Goal: Task Accomplishment & Management: Use online tool/utility

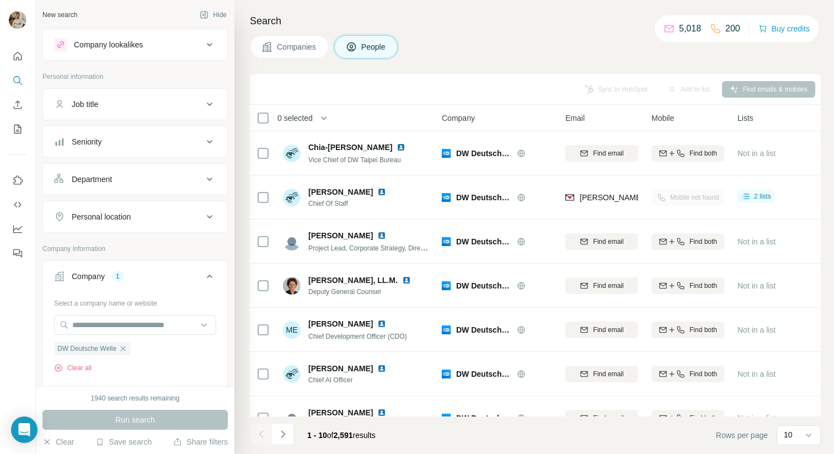
click at [147, 44] on div "Company lookalikes" at bounding box center [128, 44] width 149 height 13
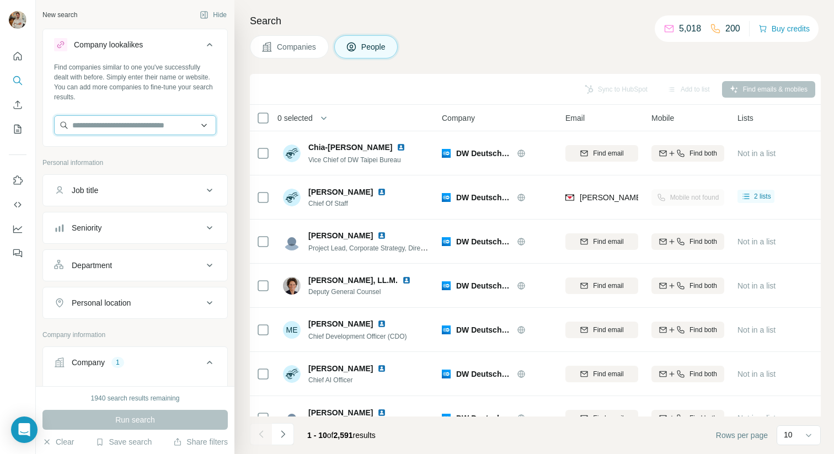
click at [120, 120] on input "text" at bounding box center [135, 125] width 162 height 20
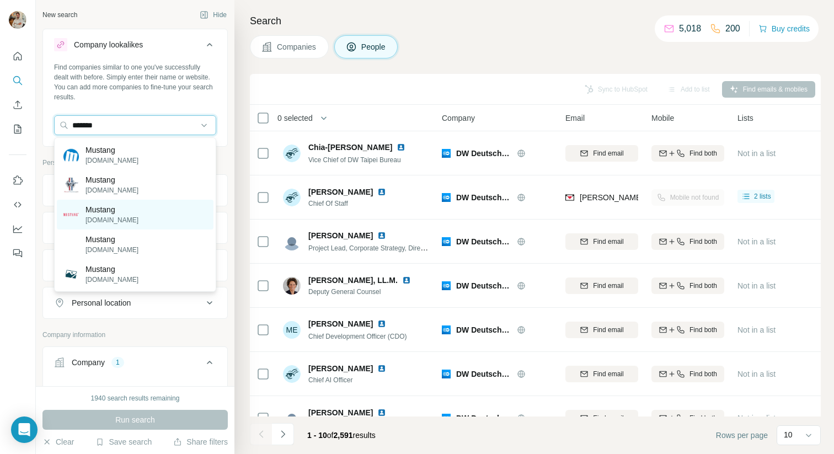
type input "*******"
click at [147, 215] on div "Mustang [DOMAIN_NAME]" at bounding box center [135, 215] width 157 height 30
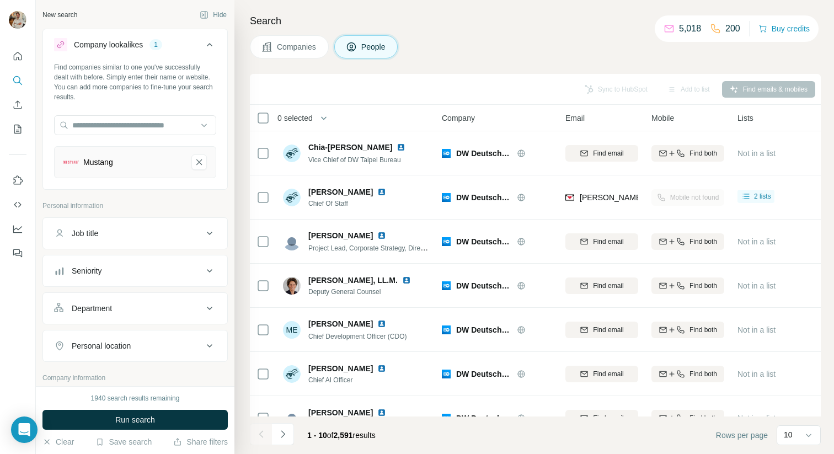
click at [166, 430] on div "1940 search results remaining Run search Clear Save search Share filters" at bounding box center [135, 420] width 199 height 68
click at [177, 420] on button "Run search" at bounding box center [134, 420] width 185 height 20
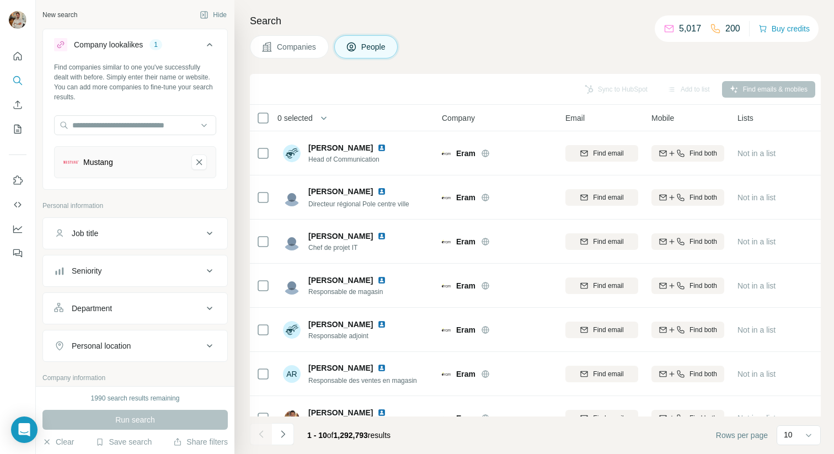
click at [614, 52] on div "Companies People" at bounding box center [535, 46] width 571 height 23
click at [159, 44] on div "1" at bounding box center [156, 45] width 13 height 10
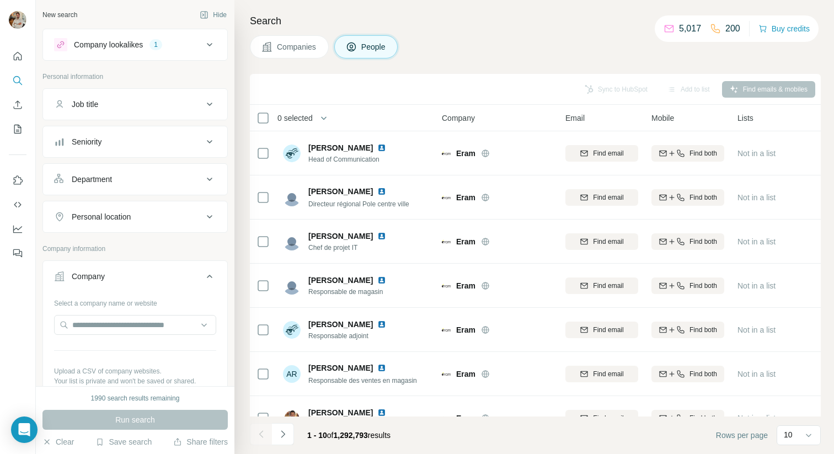
click at [159, 44] on div "1" at bounding box center [156, 45] width 13 height 10
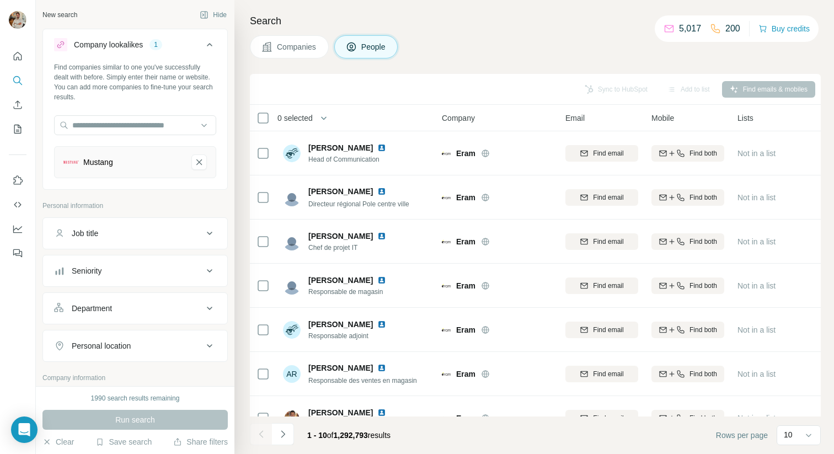
click at [307, 39] on button "Companies" at bounding box center [289, 46] width 79 height 23
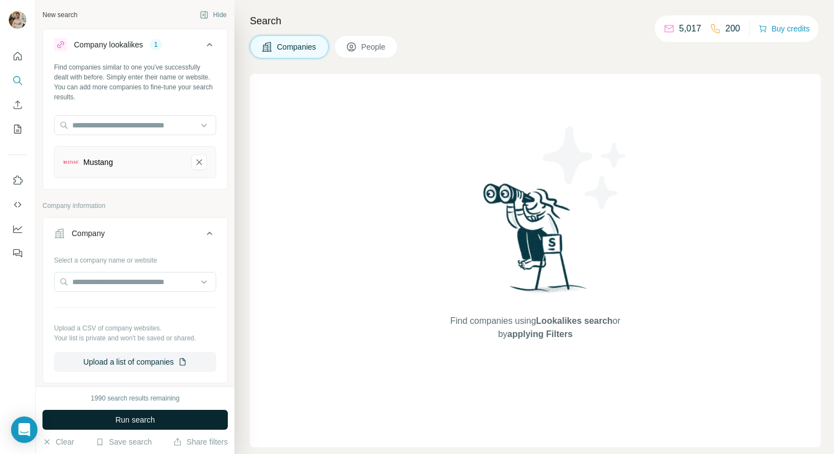
click at [134, 416] on span "Run search" at bounding box center [135, 419] width 40 height 11
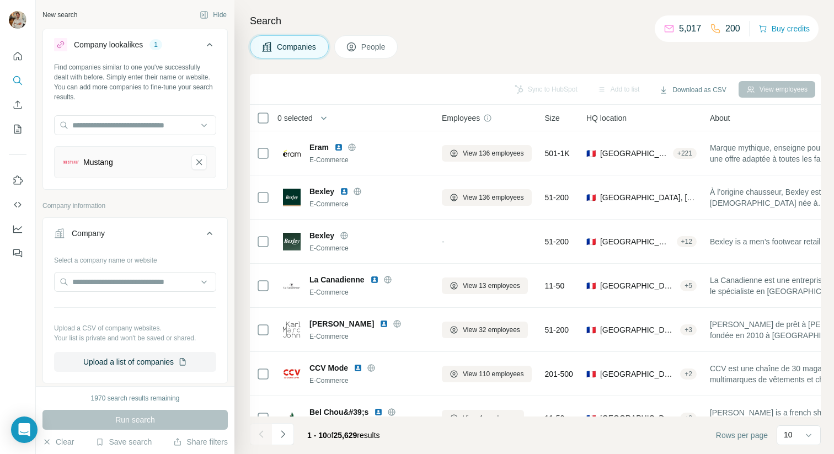
click at [643, 116] on div "HQ location" at bounding box center [642, 117] width 110 height 13
click at [617, 118] on span "HQ location" at bounding box center [607, 118] width 40 height 11
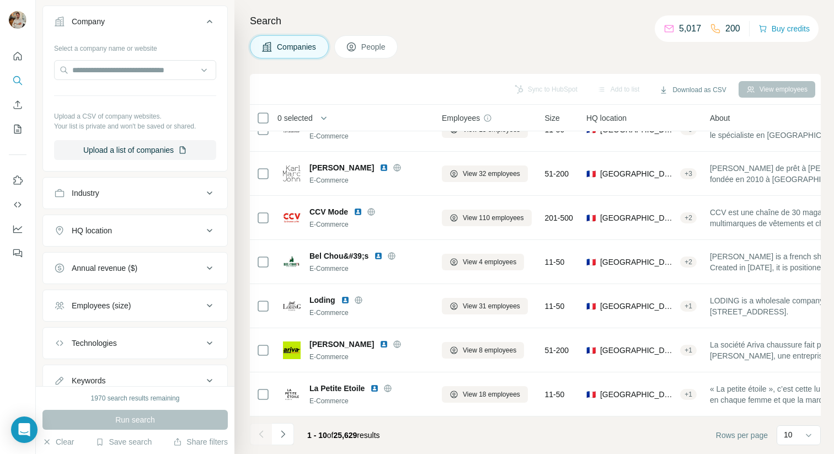
scroll to position [216, 0]
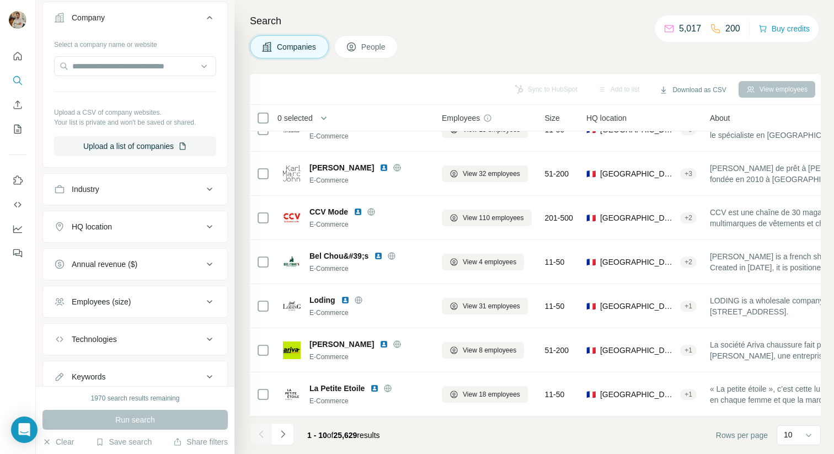
click at [124, 221] on button "HQ location" at bounding box center [135, 227] width 184 height 26
click at [131, 260] on input "text" at bounding box center [135, 254] width 162 height 20
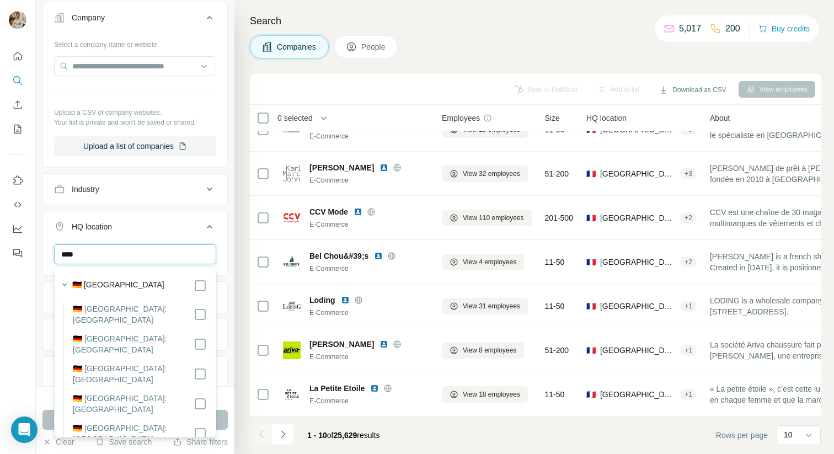
type input "****"
click at [157, 284] on div "🇩🇪 [GEOGRAPHIC_DATA]" at bounding box center [139, 285] width 135 height 13
click at [238, 295] on div "Search Companies People Sync to HubSpot Add to list Download as CSV View employ…" at bounding box center [535, 227] width 600 height 454
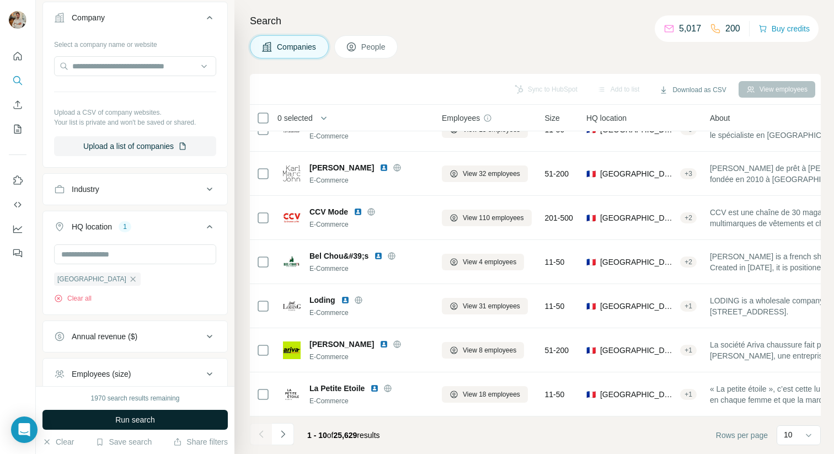
click at [173, 422] on button "Run search" at bounding box center [134, 420] width 185 height 20
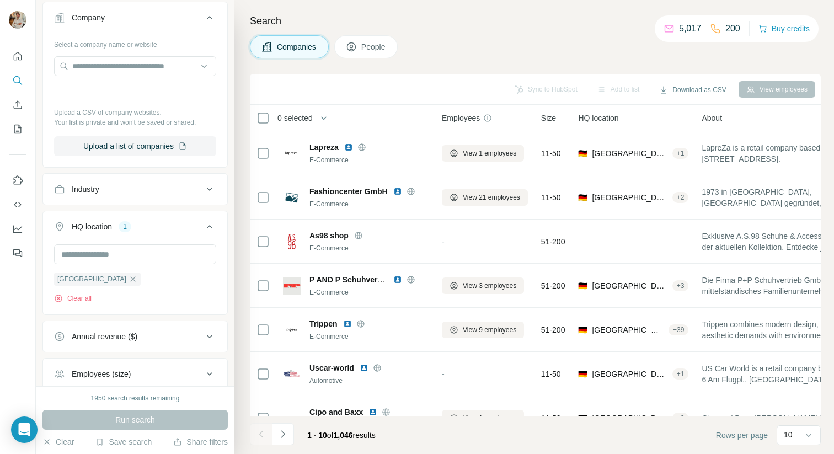
scroll to position [316, 0]
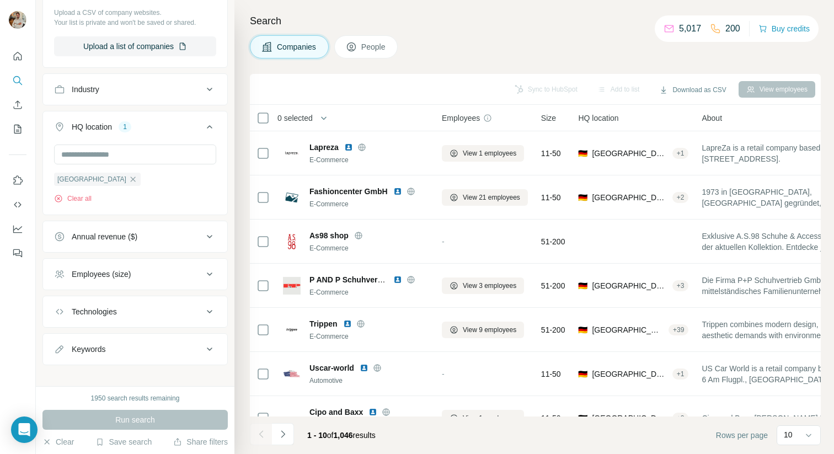
click at [156, 275] on div "Employees (size)" at bounding box center [128, 274] width 149 height 11
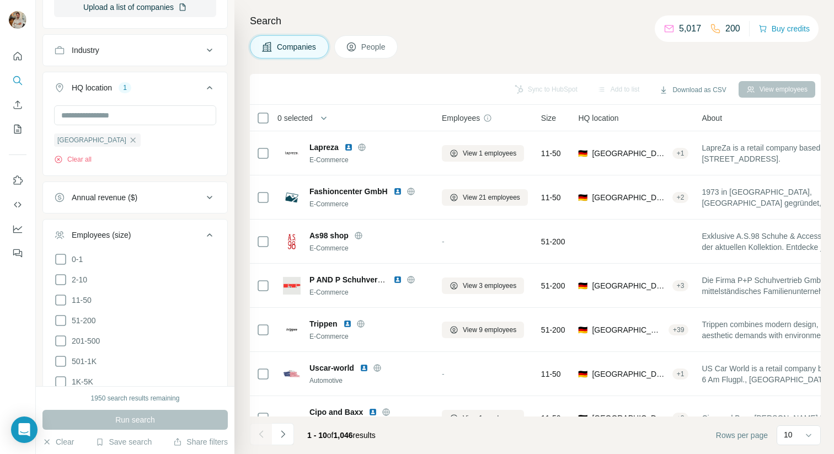
scroll to position [372, 0]
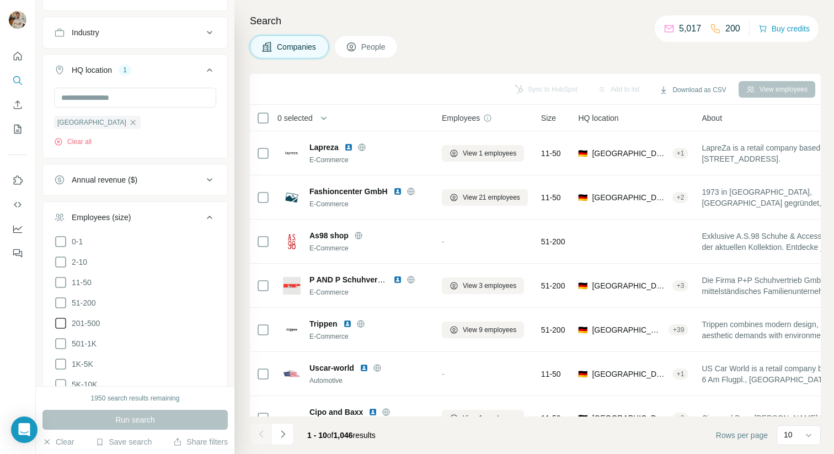
click at [61, 320] on icon at bounding box center [60, 323] width 13 height 13
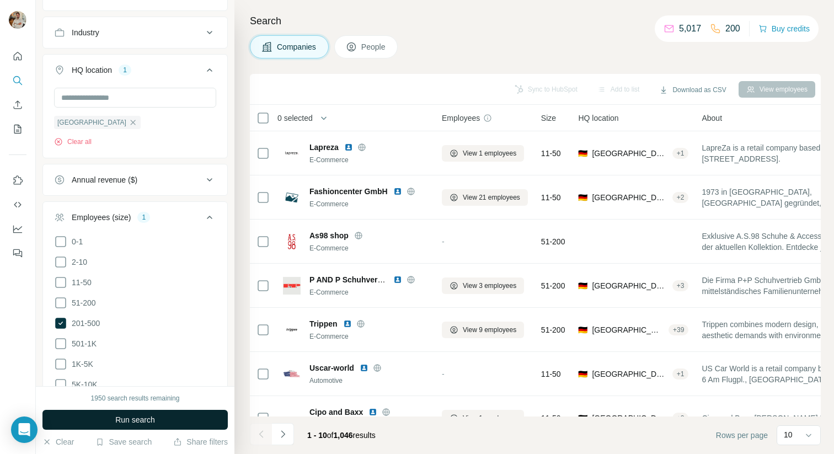
click at [155, 418] on span "Run search" at bounding box center [135, 419] width 40 height 11
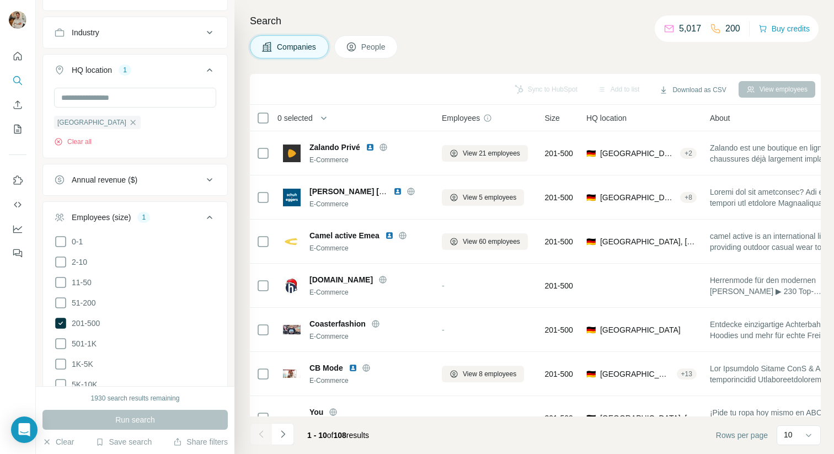
click at [242, 204] on div "Search Companies People Sync to HubSpot Add to list Download as CSV View employ…" at bounding box center [535, 227] width 600 height 454
click at [212, 216] on icon at bounding box center [209, 217] width 13 height 13
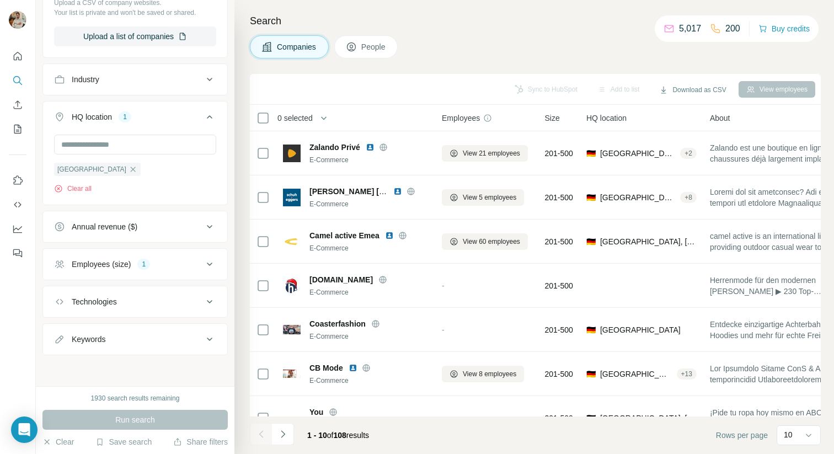
click at [207, 301] on icon at bounding box center [210, 301] width 6 height 3
click at [207, 301] on icon at bounding box center [209, 301] width 13 height 13
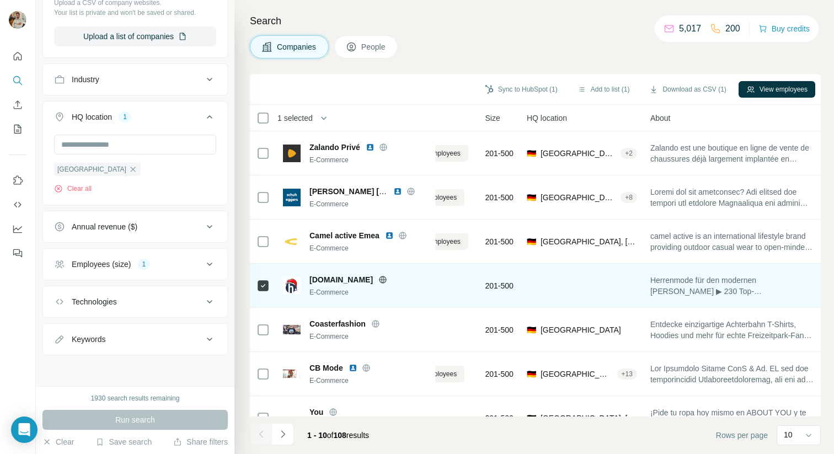
scroll to position [0, 0]
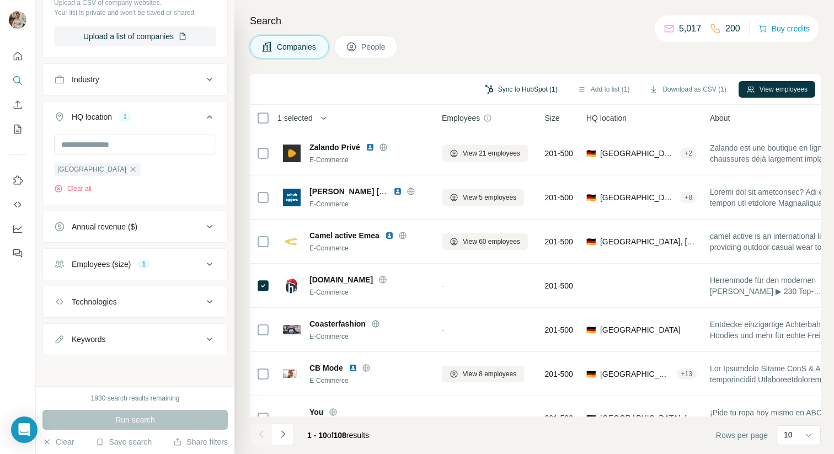
click at [502, 90] on button "Sync to HubSpot (1)" at bounding box center [521, 89] width 88 height 17
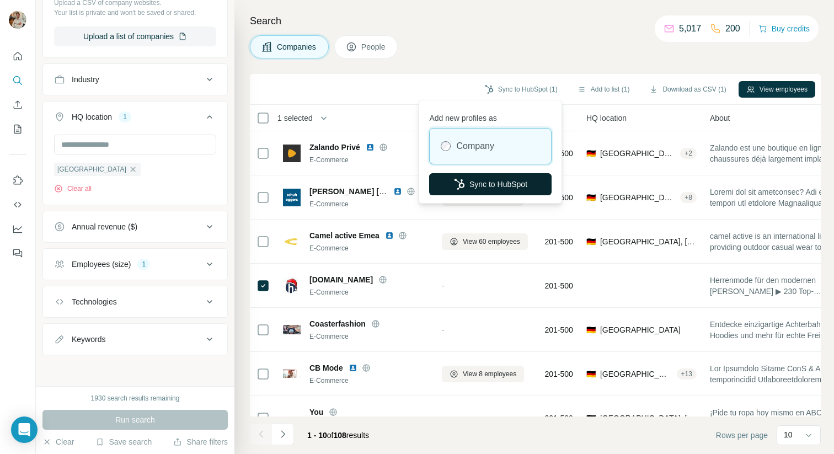
click at [494, 178] on button "Sync to HubSpot" at bounding box center [490, 184] width 123 height 22
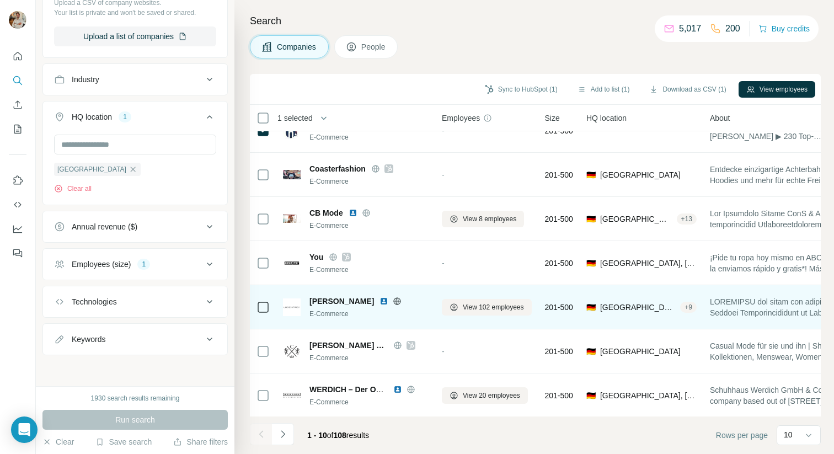
scroll to position [156, 0]
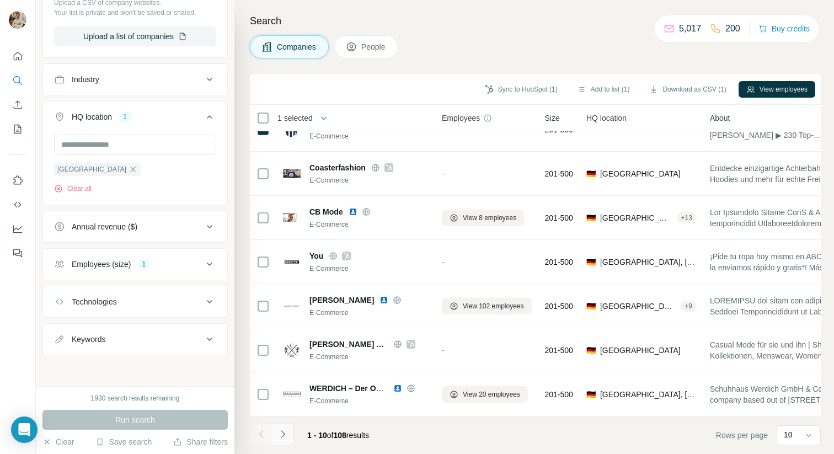
click at [283, 439] on icon "Navigate to next page" at bounding box center [283, 434] width 11 height 11
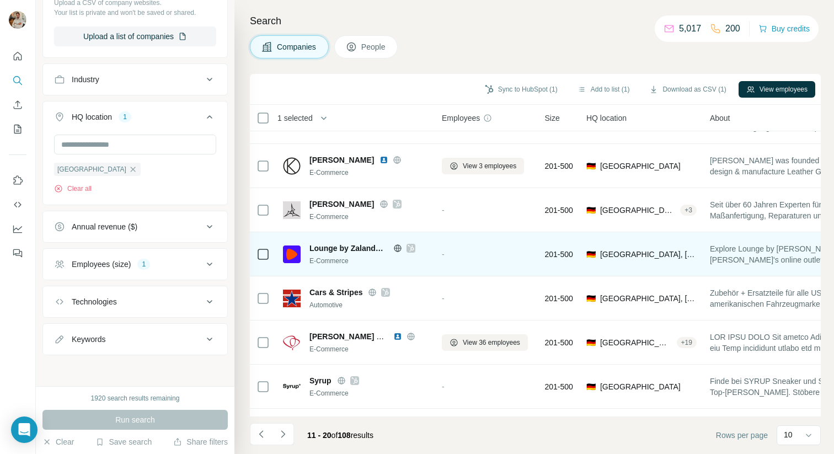
scroll to position [103, 0]
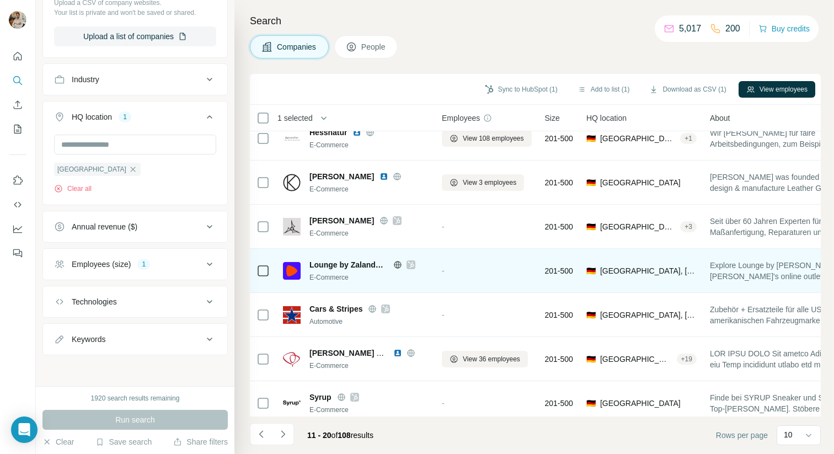
click at [293, 269] on img at bounding box center [292, 271] width 18 height 18
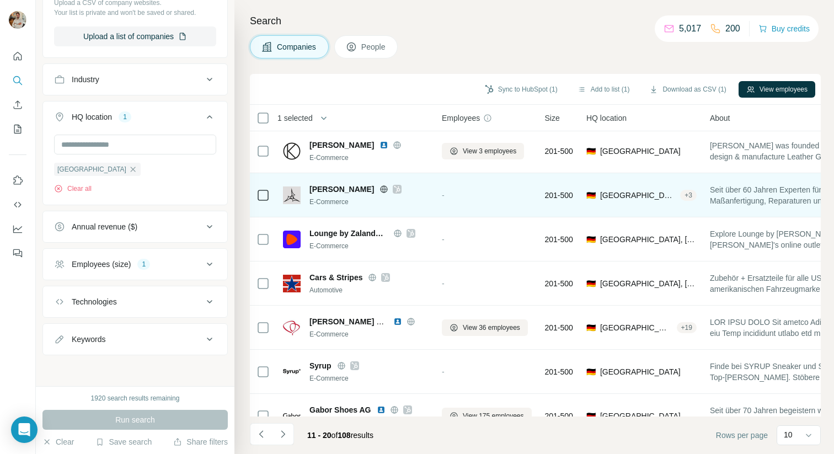
click at [290, 193] on img at bounding box center [292, 196] width 18 height 18
click at [395, 187] on icon at bounding box center [398, 189] width 6 height 7
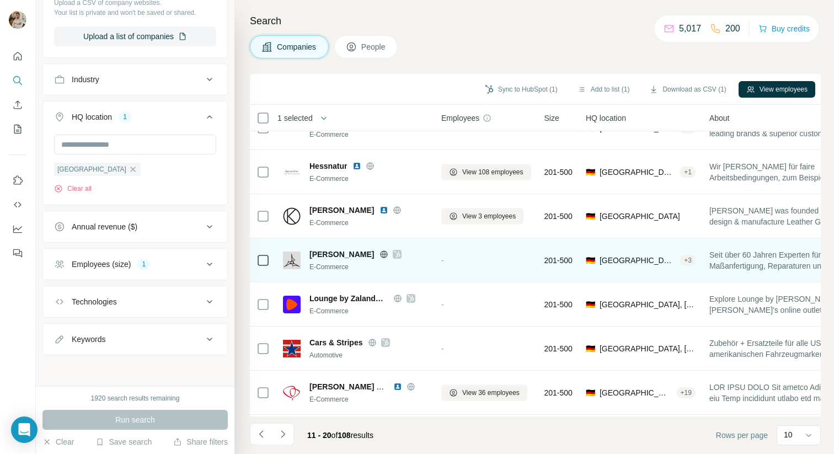
scroll to position [61, 1]
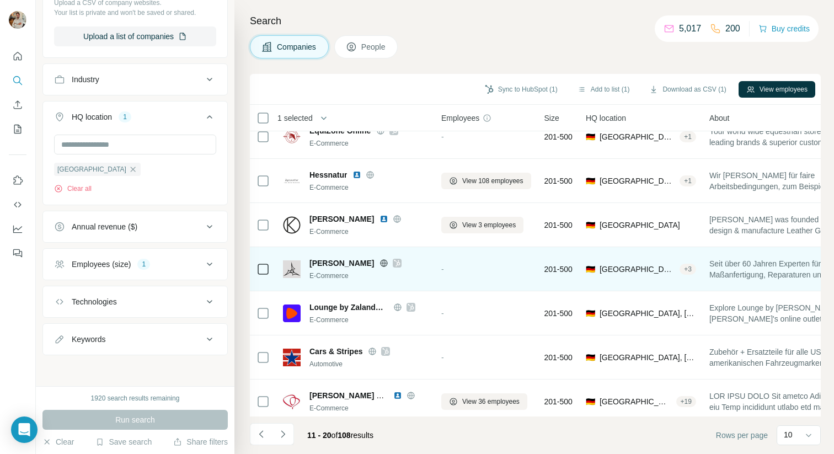
click at [380, 260] on icon at bounding box center [384, 263] width 9 height 9
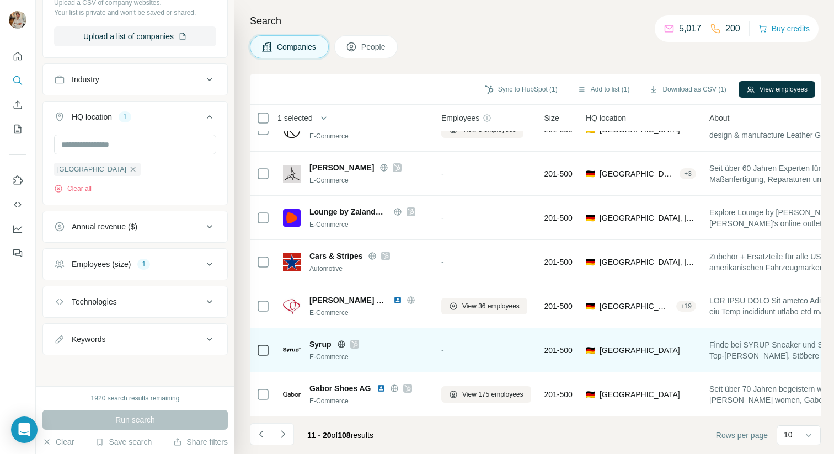
scroll to position [155, 1]
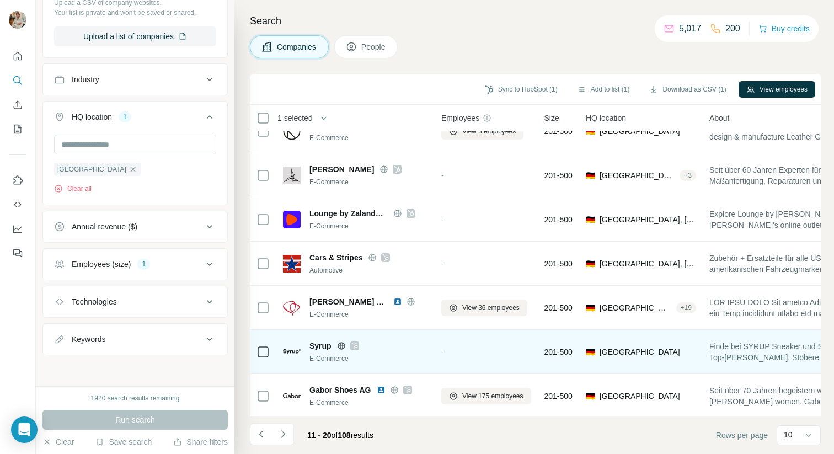
click at [338, 345] on icon at bounding box center [341, 346] width 9 height 9
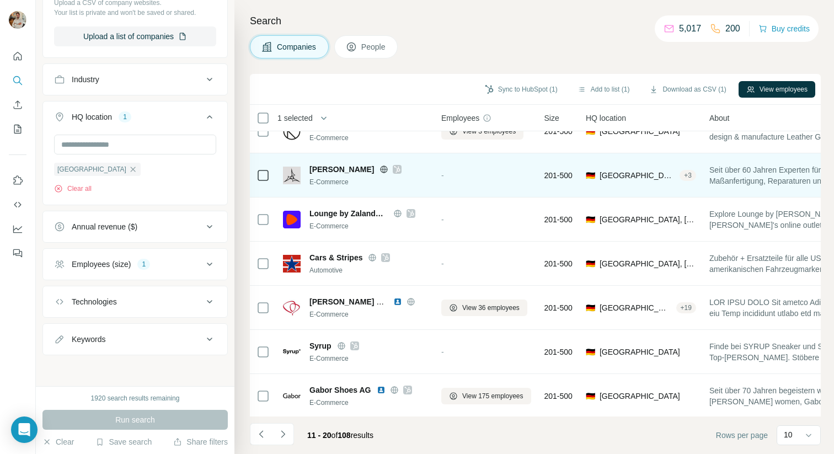
click at [381, 169] on icon at bounding box center [384, 169] width 7 height 7
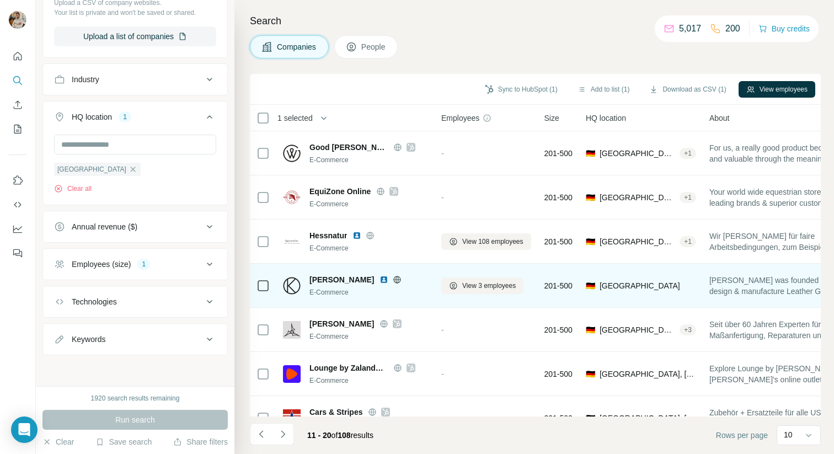
scroll to position [156, 1]
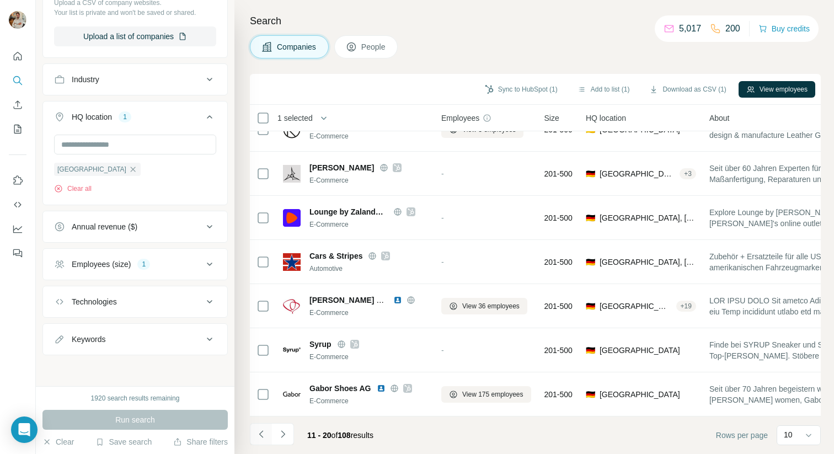
click at [268, 435] on button "Navigate to previous page" at bounding box center [261, 434] width 22 height 22
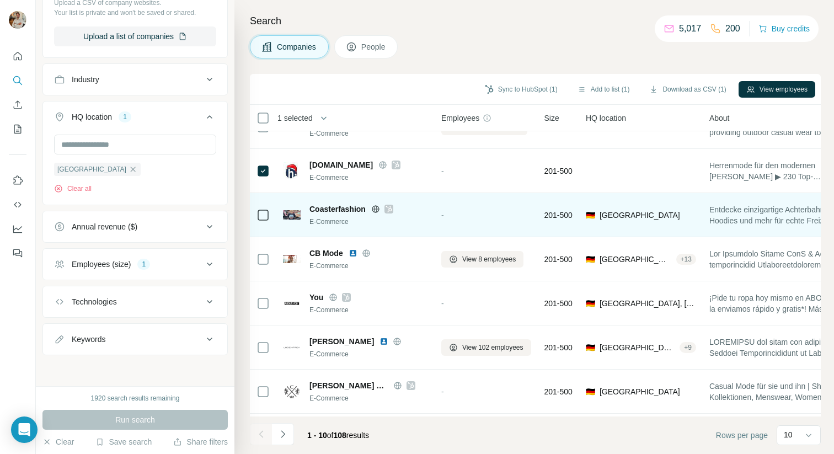
scroll to position [106, 1]
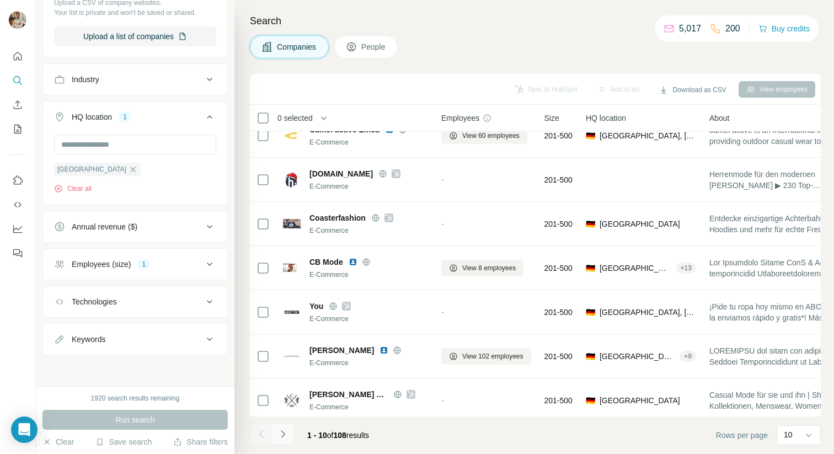
click at [288, 434] on button "Navigate to next page" at bounding box center [283, 434] width 22 height 22
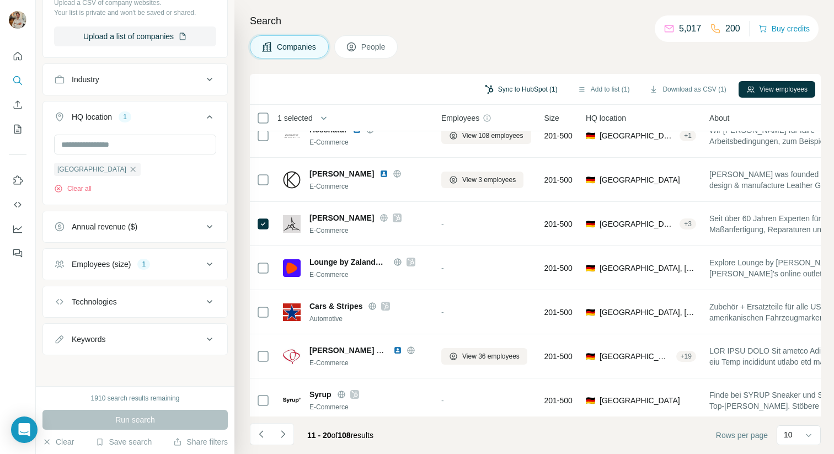
click at [538, 89] on button "Sync to HubSpot (1)" at bounding box center [521, 89] width 88 height 17
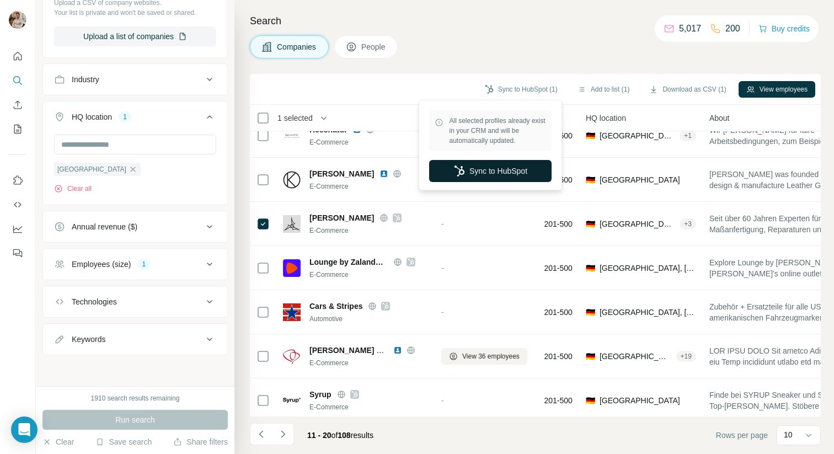
click at [463, 172] on button "Sync to HubSpot" at bounding box center [490, 171] width 123 height 22
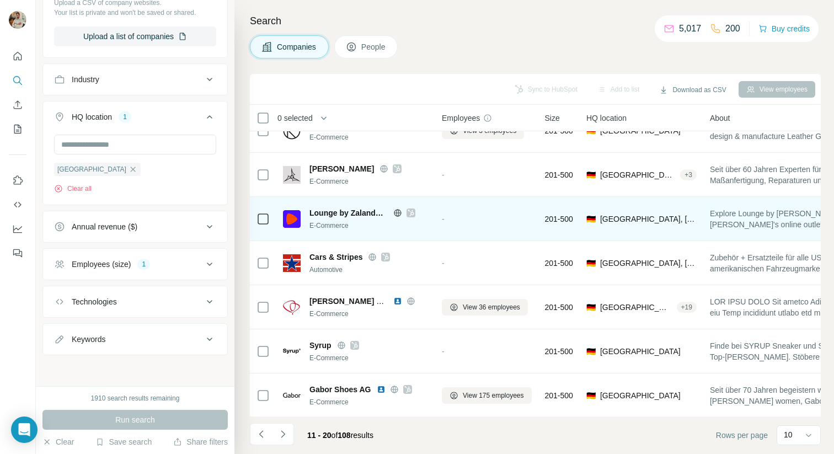
scroll to position [156, 0]
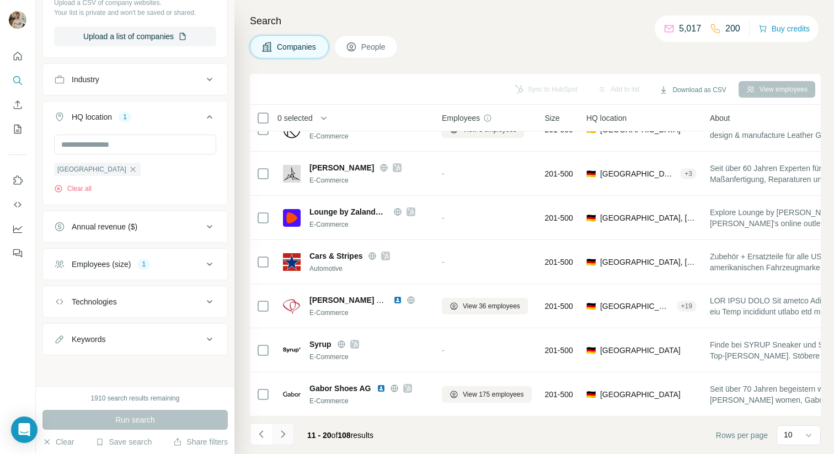
click at [294, 436] on button "Navigate to next page" at bounding box center [283, 434] width 22 height 22
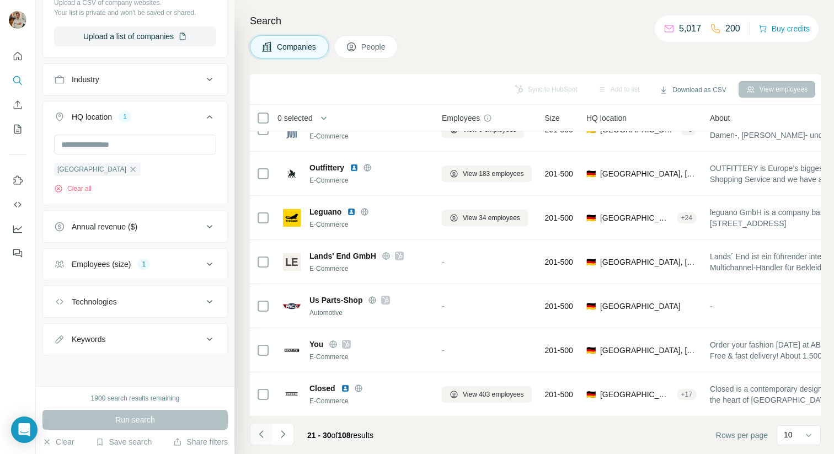
click at [263, 434] on icon "Navigate to previous page" at bounding box center [261, 434] width 11 height 11
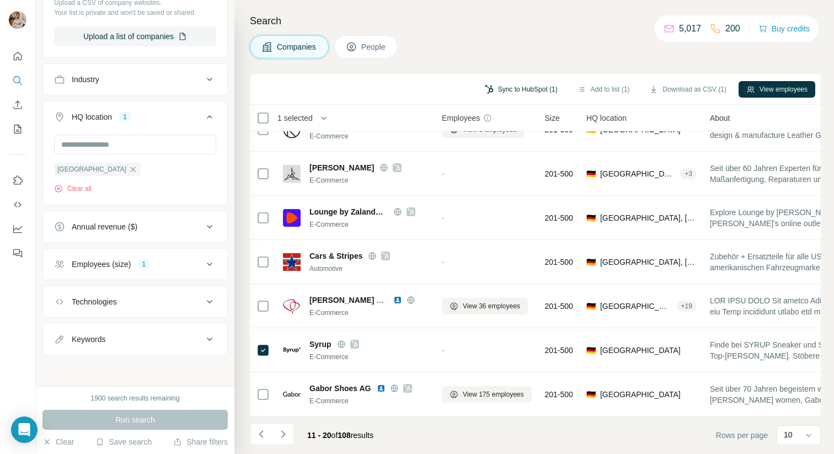
click at [519, 90] on button "Sync to HubSpot (1)" at bounding box center [521, 89] width 88 height 17
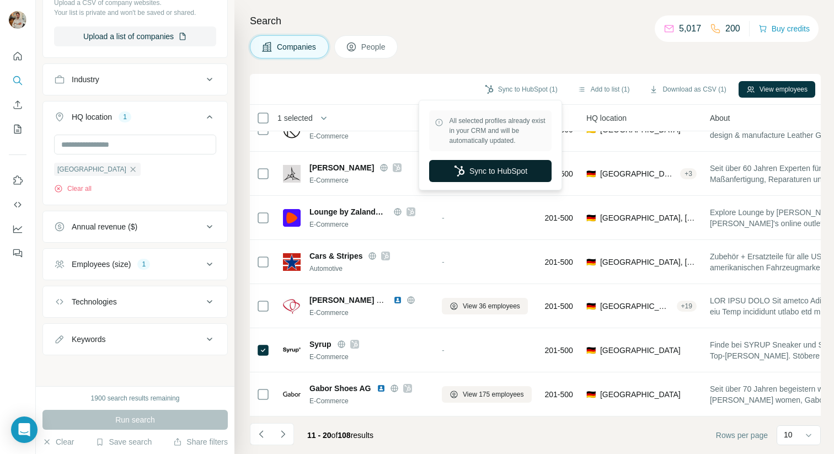
click at [491, 162] on button "Sync to HubSpot" at bounding box center [490, 171] width 123 height 22
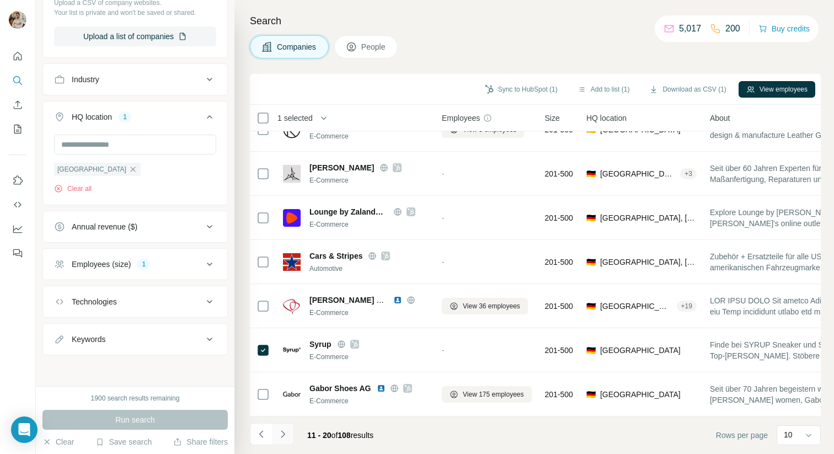
click at [289, 438] on button "Navigate to next page" at bounding box center [283, 434] width 22 height 22
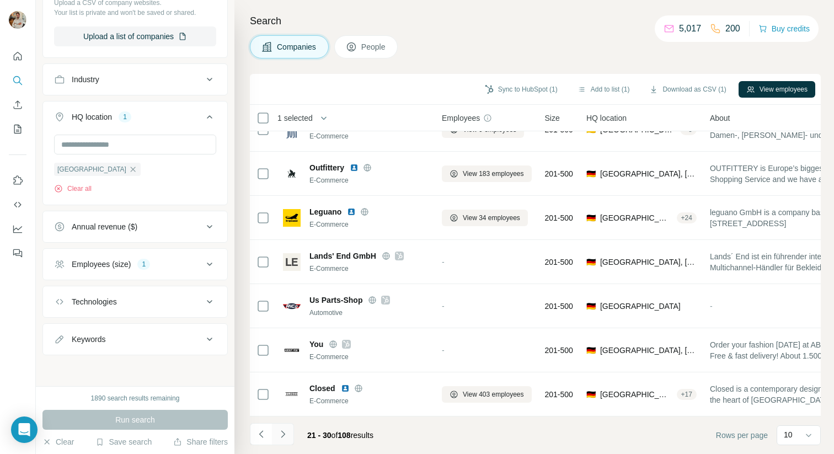
click at [291, 429] on button "Navigate to next page" at bounding box center [283, 434] width 22 height 22
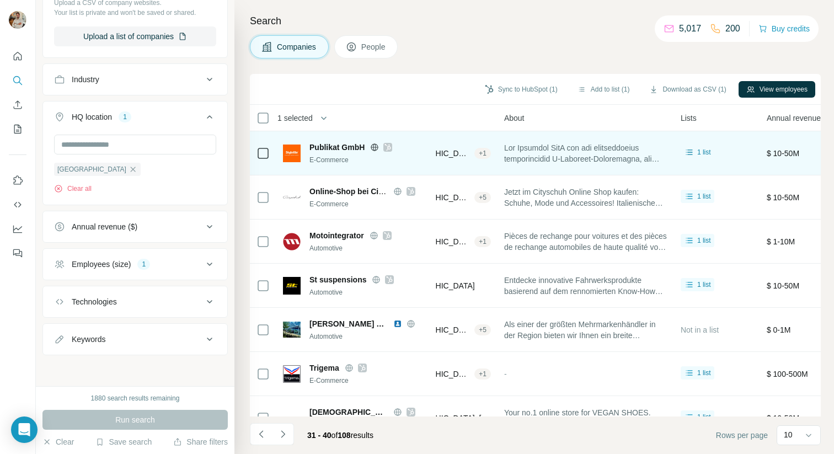
scroll to position [0, 0]
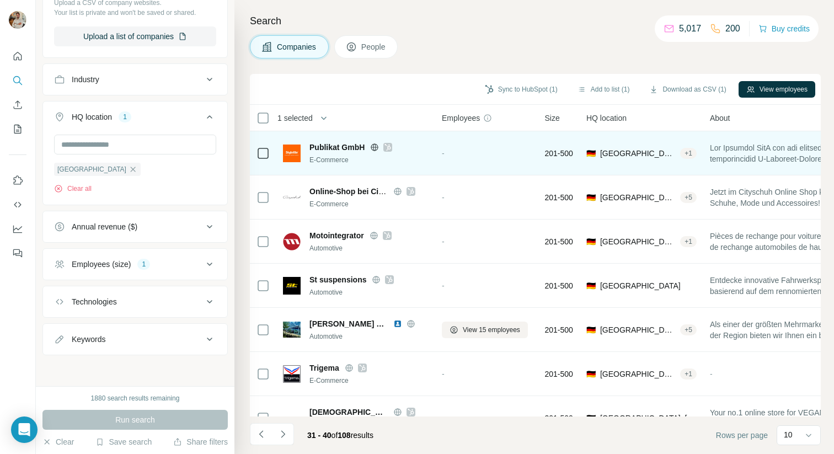
click at [389, 148] on icon at bounding box center [388, 147] width 7 height 9
click at [291, 152] on img at bounding box center [292, 154] width 18 height 18
click at [377, 148] on icon at bounding box center [374, 147] width 9 height 9
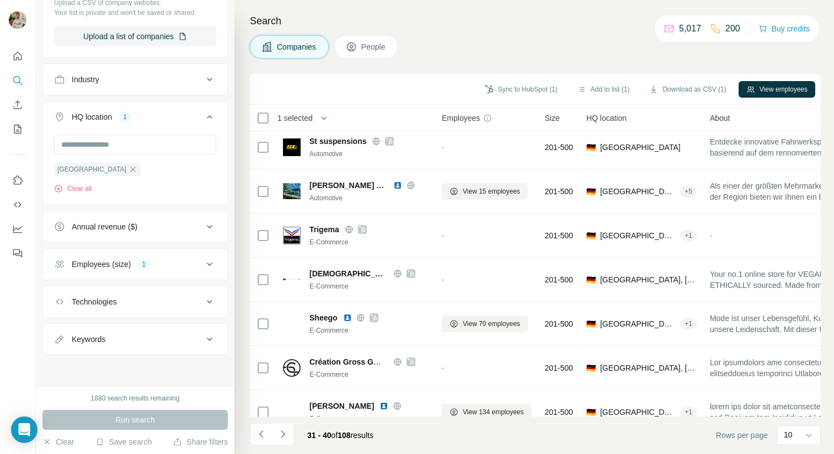
scroll to position [156, 0]
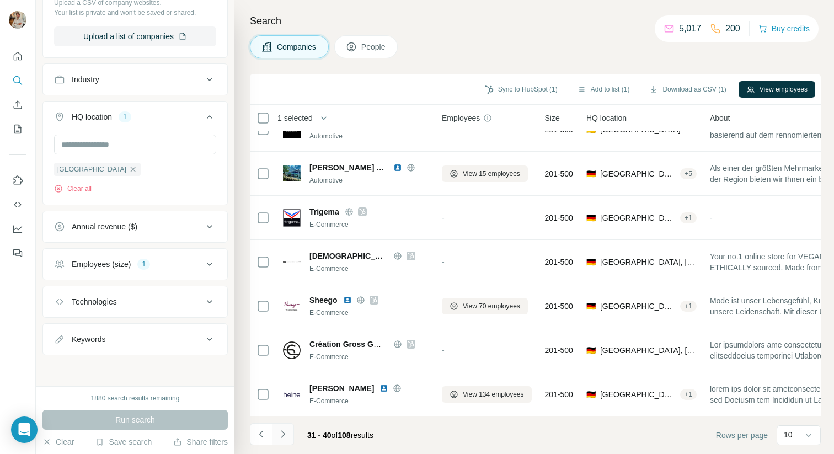
click at [284, 437] on icon "Navigate to next page" at bounding box center [283, 434] width 11 height 11
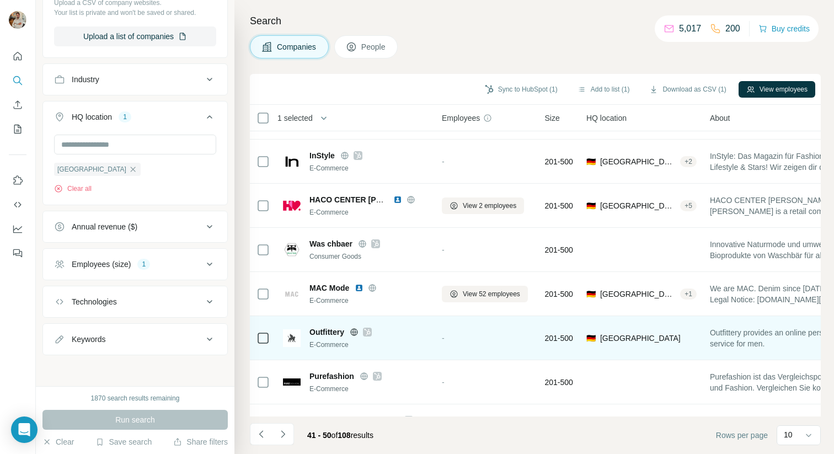
scroll to position [0, 0]
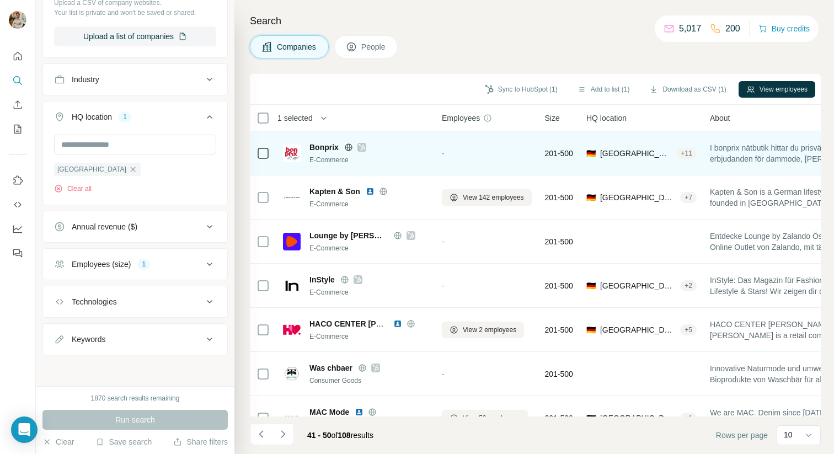
click at [292, 150] on img at bounding box center [292, 154] width 18 height 18
click at [348, 146] on icon at bounding box center [348, 147] width 9 height 9
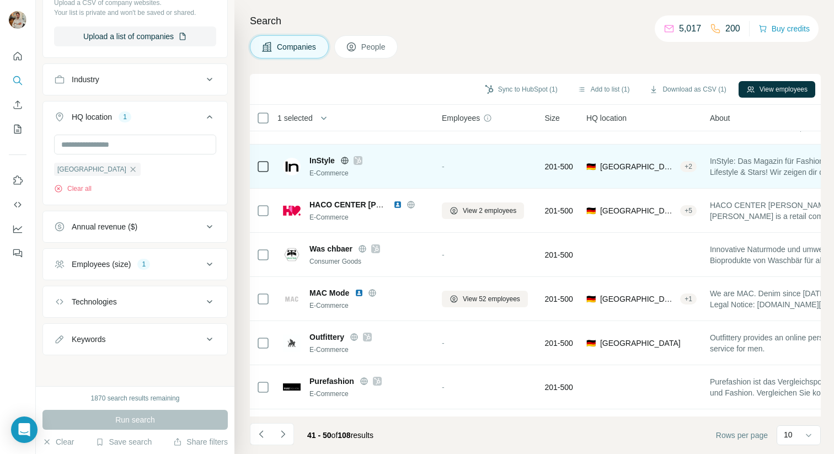
scroll to position [156, 0]
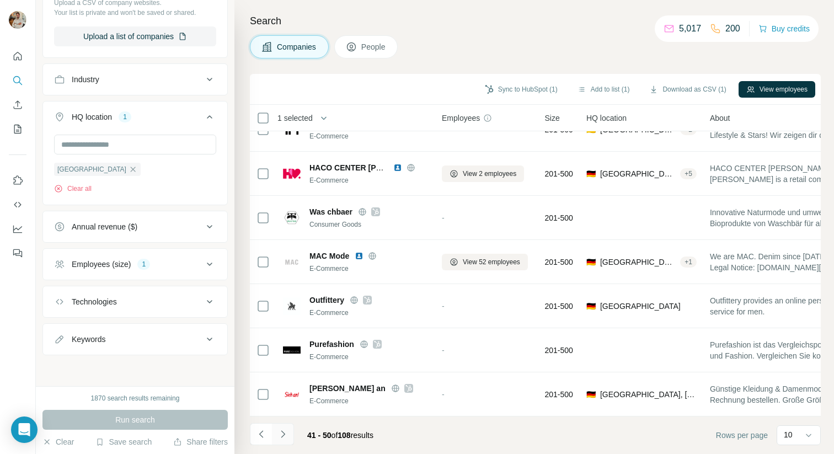
click at [281, 436] on icon "Navigate to next page" at bounding box center [283, 433] width 4 height 7
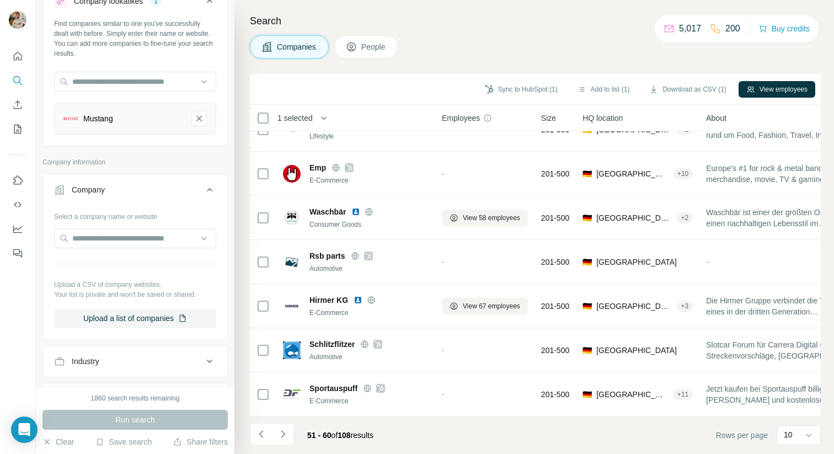
scroll to position [0, 0]
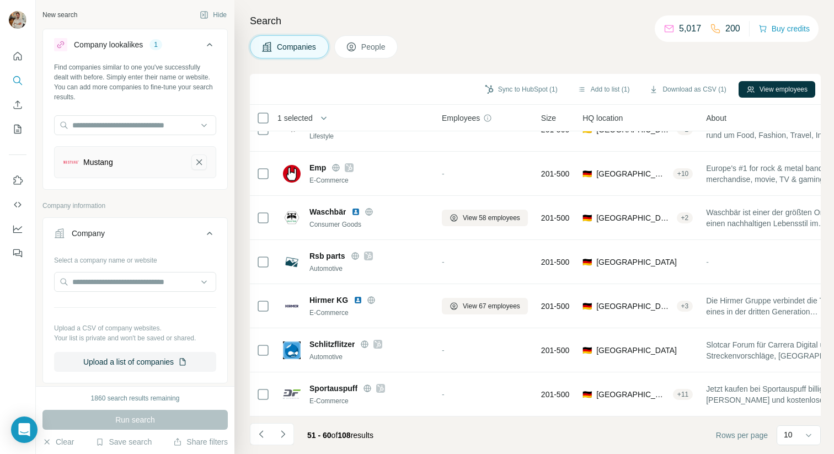
click at [200, 158] on icon "Mustang-remove-button" at bounding box center [199, 162] width 10 height 11
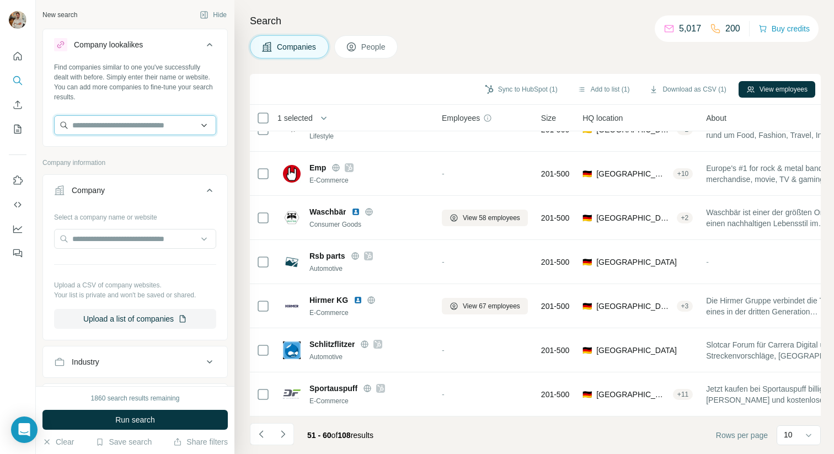
click at [132, 132] on input "text" at bounding box center [135, 125] width 162 height 20
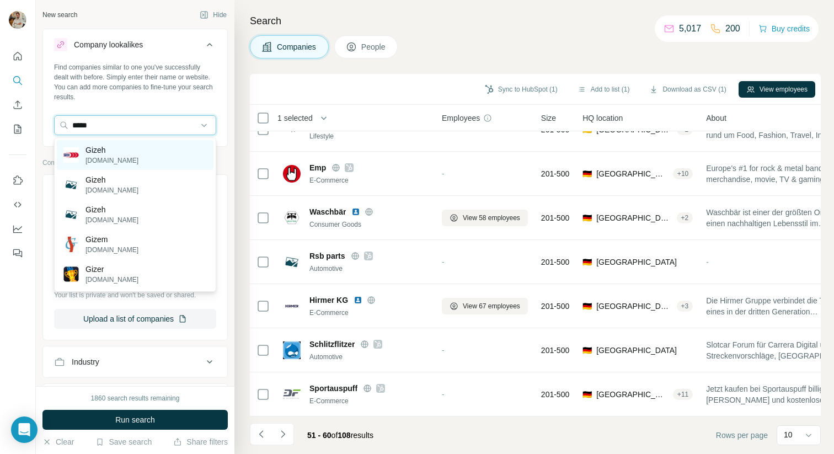
type input "*****"
click at [146, 153] on div "Gizeh [DOMAIN_NAME]" at bounding box center [135, 155] width 157 height 30
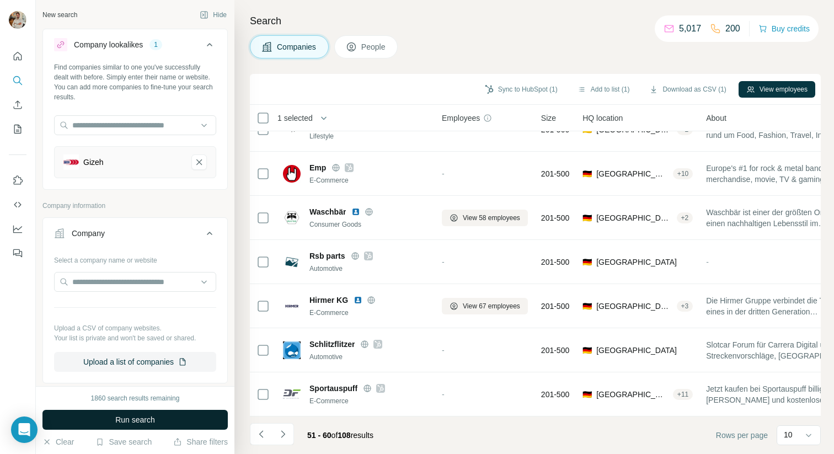
click at [171, 417] on button "Run search" at bounding box center [134, 420] width 185 height 20
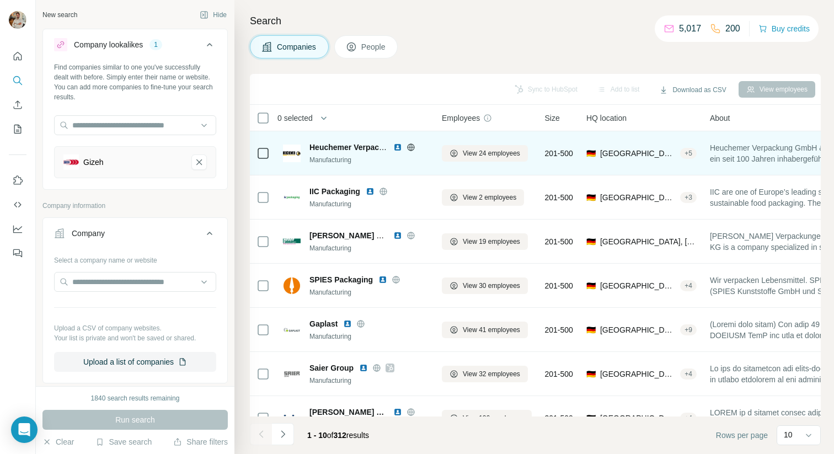
click at [409, 148] on icon at bounding box center [411, 147] width 9 height 9
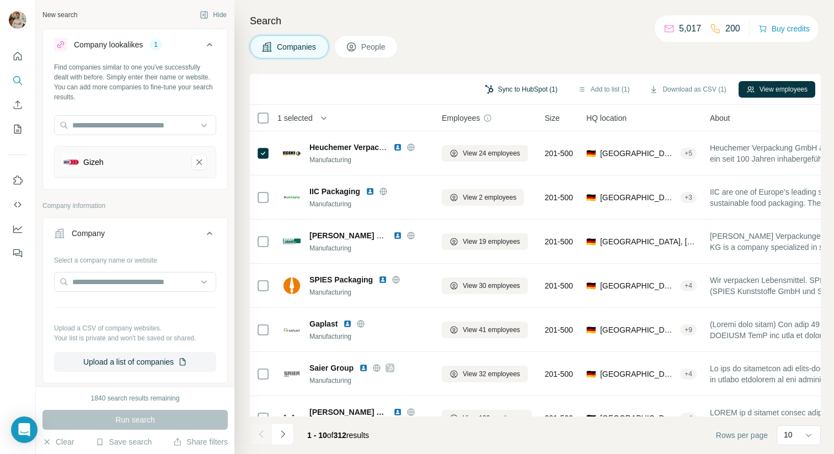
click at [513, 85] on button "Sync to HubSpot (1)" at bounding box center [521, 89] width 88 height 17
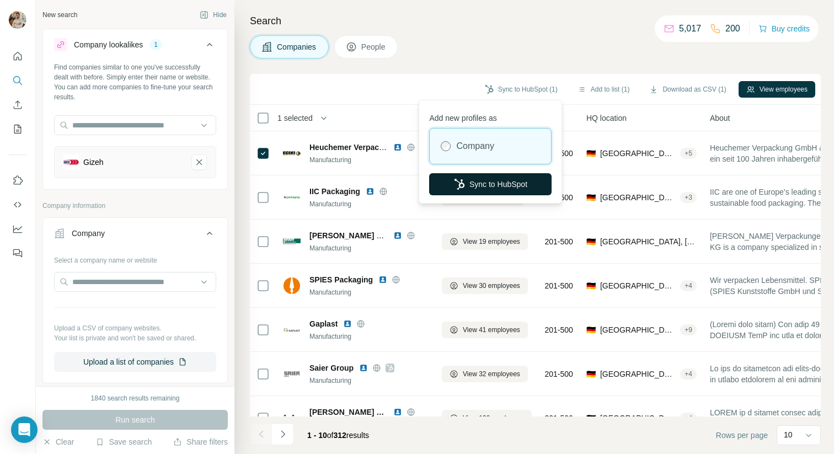
click at [492, 190] on button "Sync to HubSpot" at bounding box center [490, 184] width 123 height 22
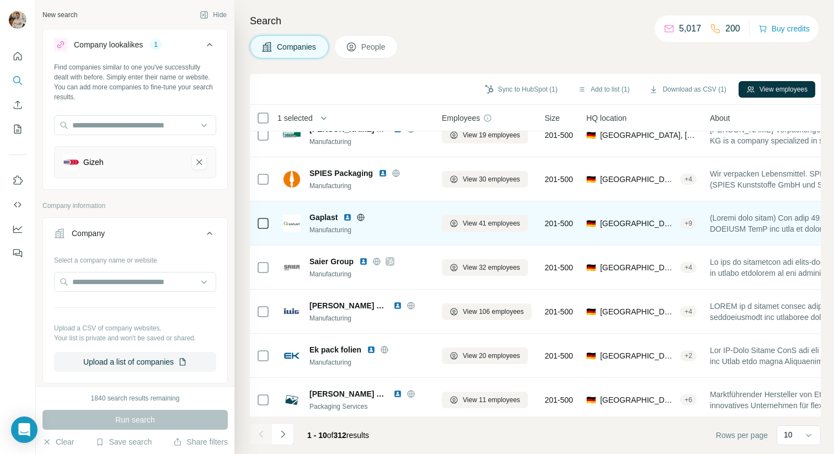
scroll to position [111, 0]
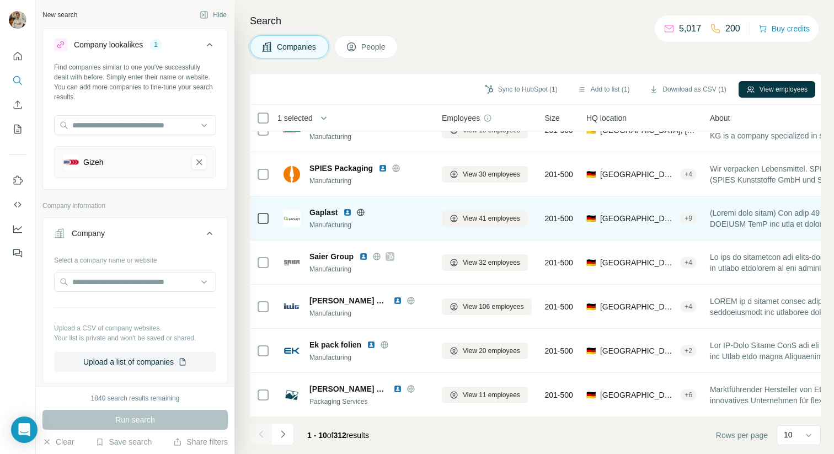
click at [363, 213] on icon at bounding box center [360, 212] width 9 height 9
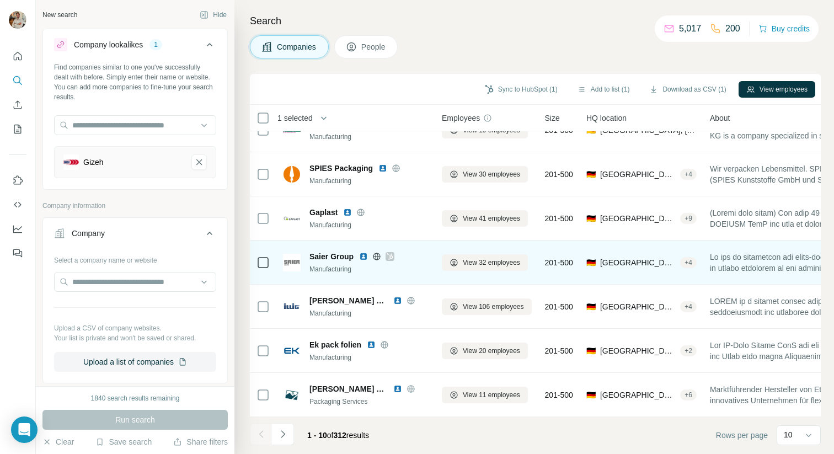
scroll to position [156, 0]
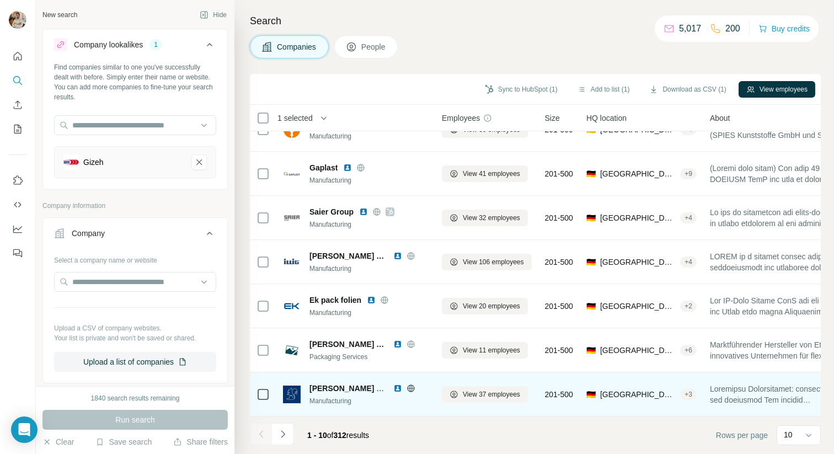
click at [411, 392] on icon at bounding box center [411, 388] width 9 height 9
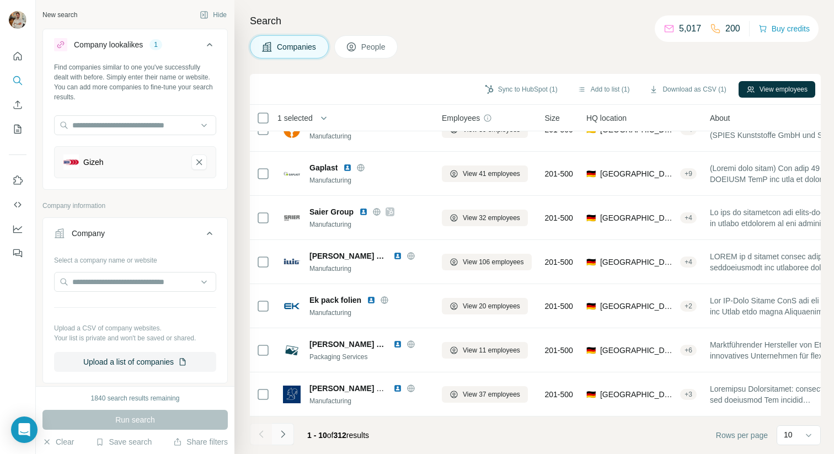
click at [281, 438] on icon "Navigate to next page" at bounding box center [283, 434] width 11 height 11
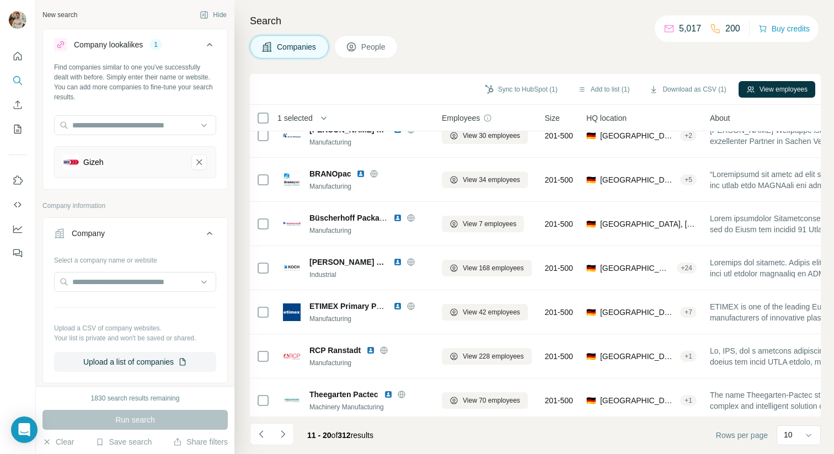
scroll to position [0, 0]
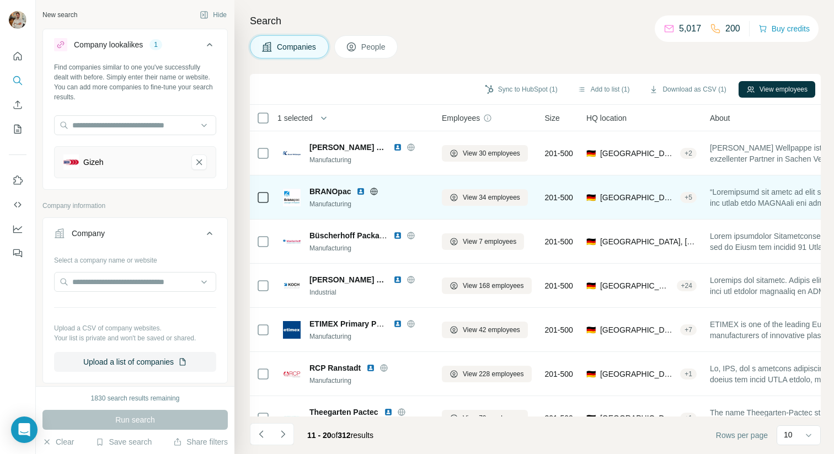
click at [374, 190] on icon at bounding box center [374, 191] width 9 height 9
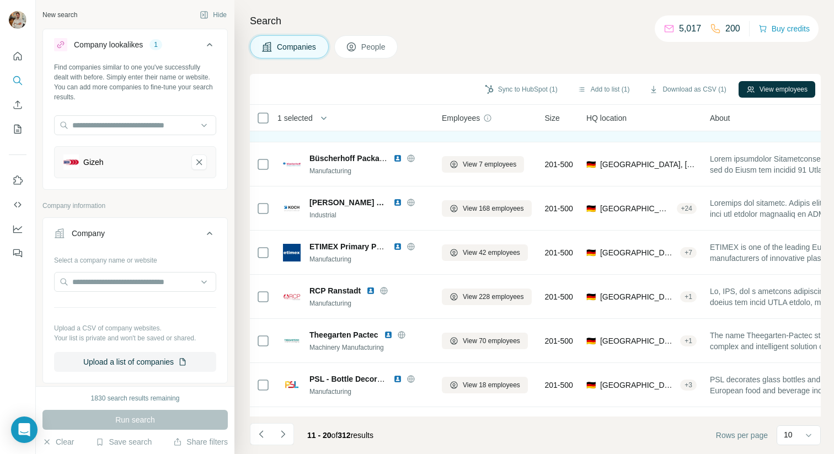
scroll to position [78, 0]
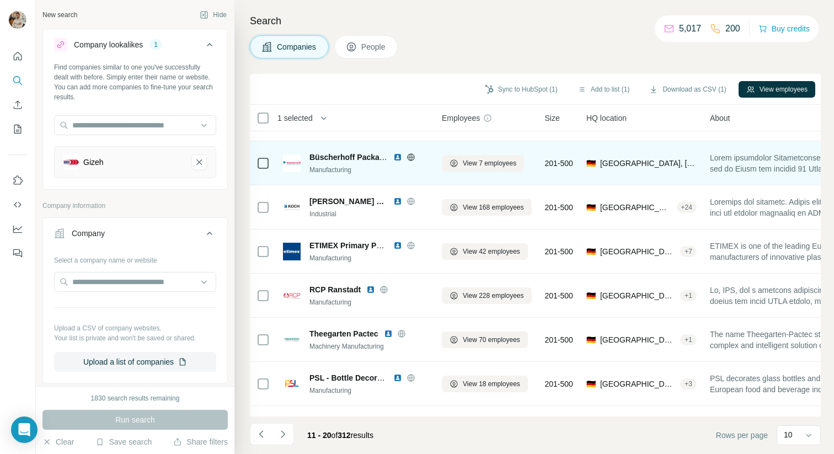
click at [409, 157] on icon at bounding box center [410, 156] width 3 height 7
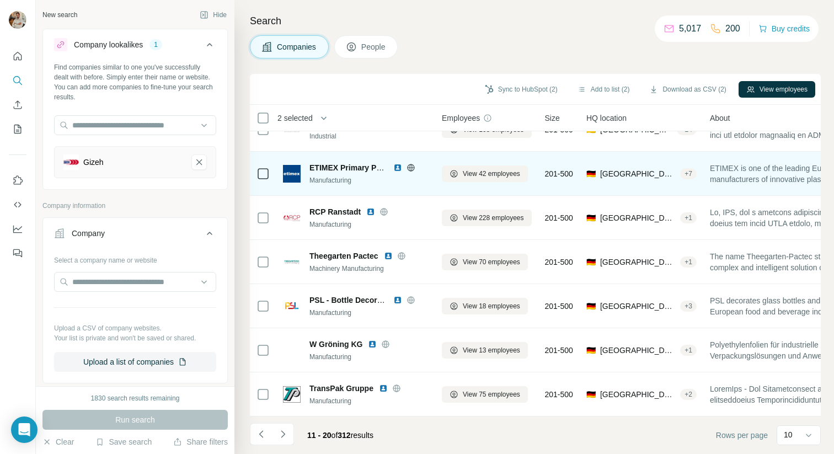
scroll to position [0, 0]
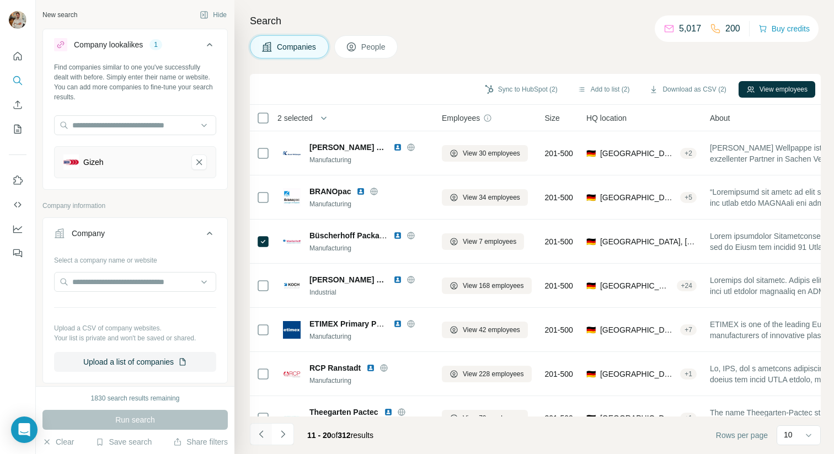
click at [263, 435] on icon "Navigate to previous page" at bounding box center [261, 434] width 11 height 11
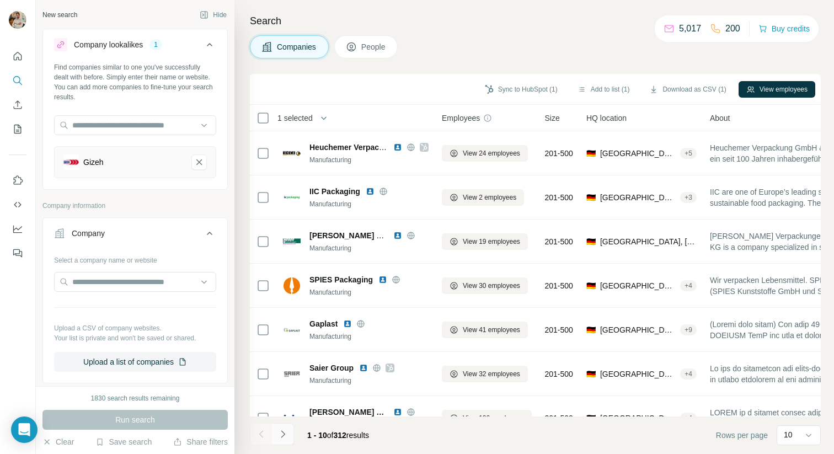
click at [282, 442] on button "Navigate to next page" at bounding box center [283, 434] width 22 height 22
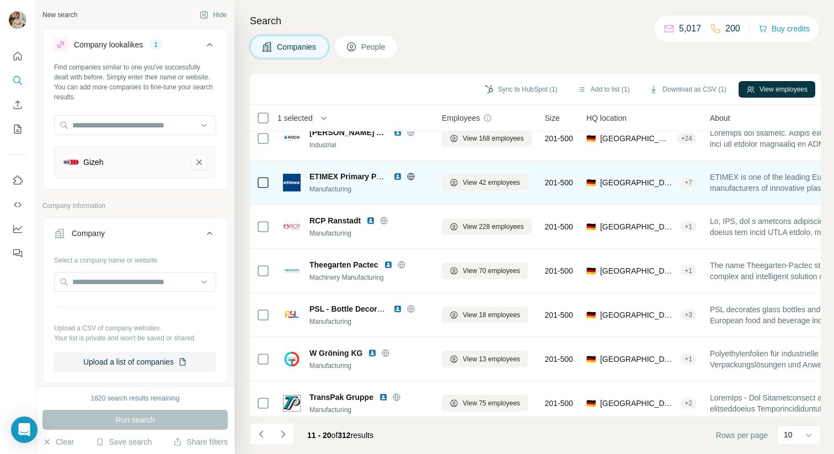
scroll to position [156, 0]
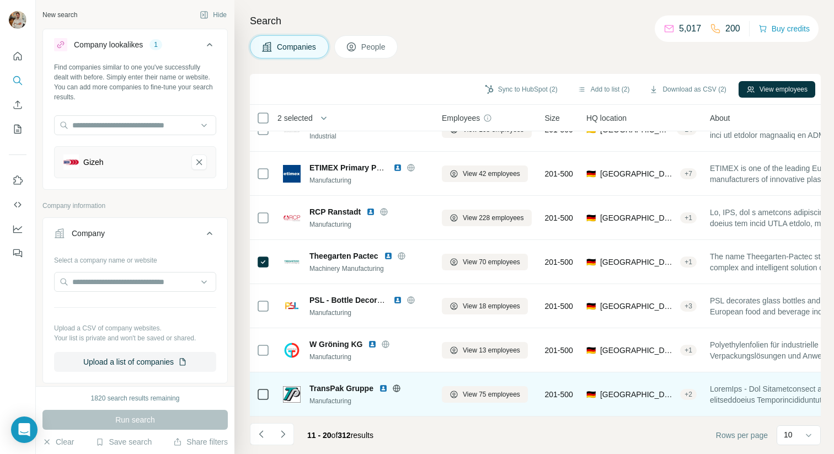
click at [397, 388] on icon at bounding box center [396, 388] width 7 height 1
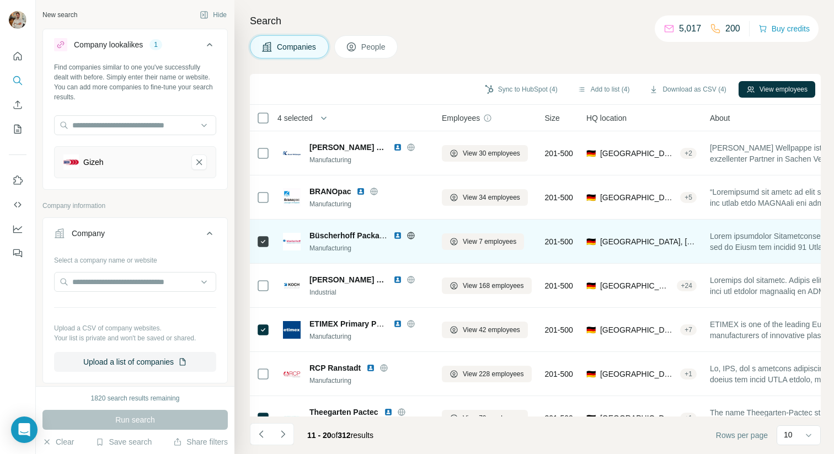
scroll to position [19, 0]
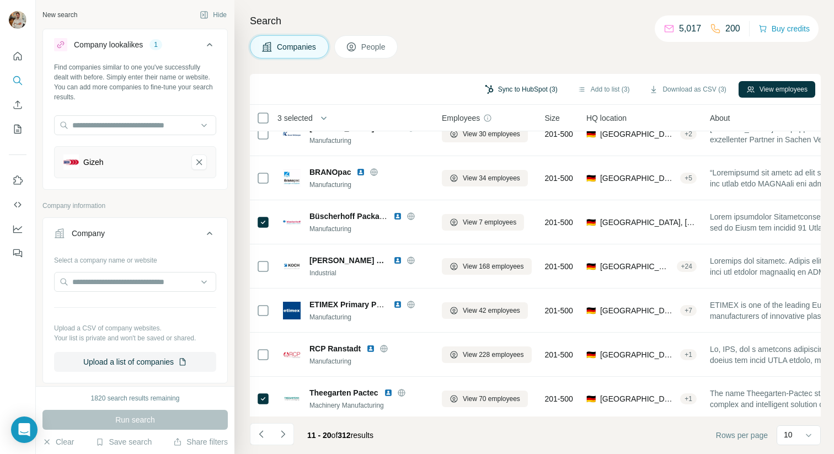
click at [513, 90] on button "Sync to HubSpot (3)" at bounding box center [521, 89] width 88 height 17
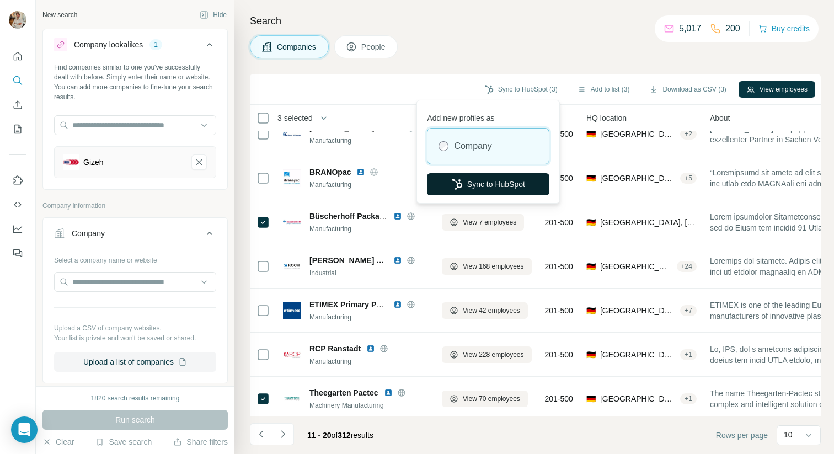
click at [481, 174] on button "Sync to HubSpot" at bounding box center [488, 184] width 123 height 22
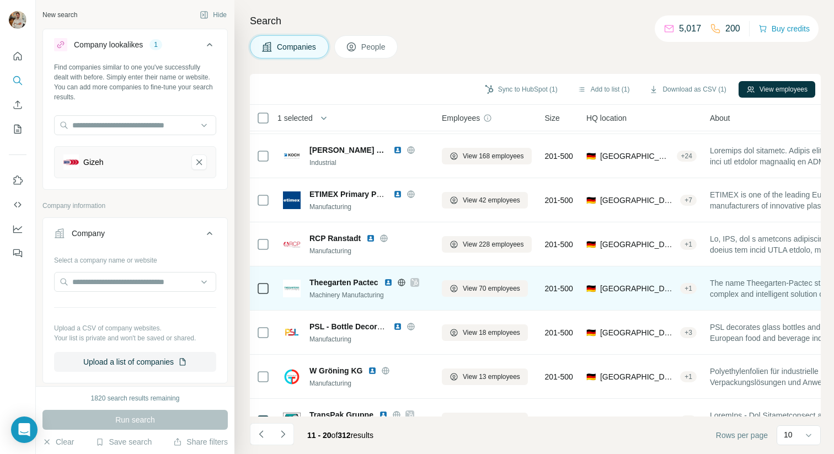
scroll to position [156, 0]
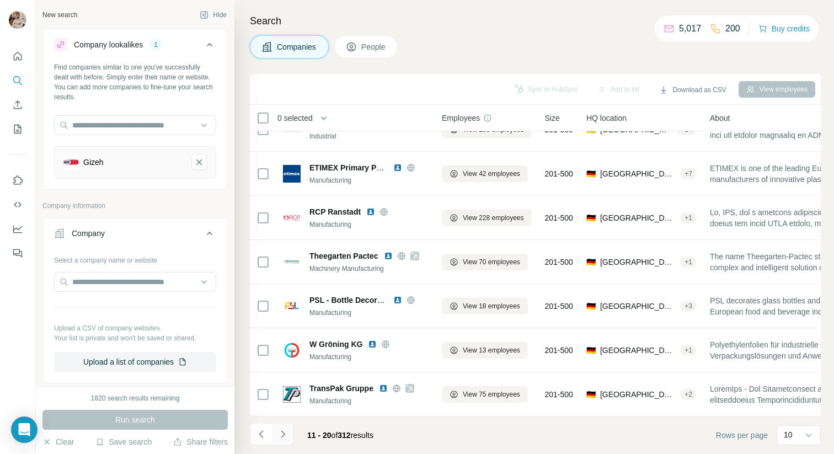
click at [283, 434] on icon "Navigate to next page" at bounding box center [283, 434] width 11 height 11
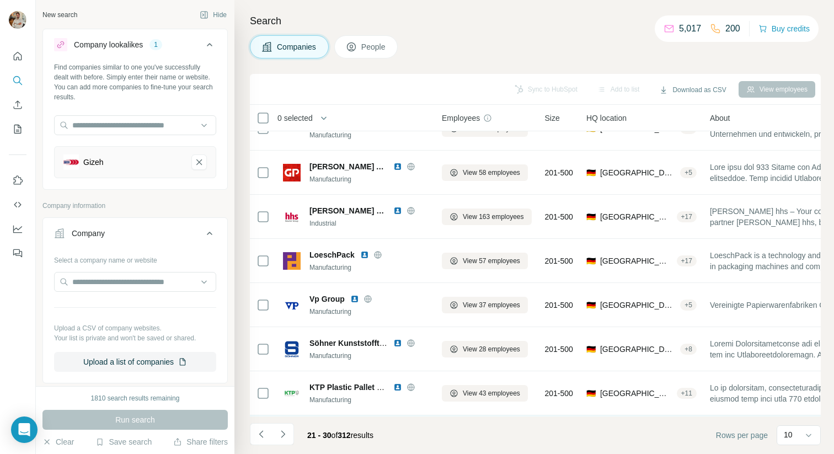
scroll to position [0, 0]
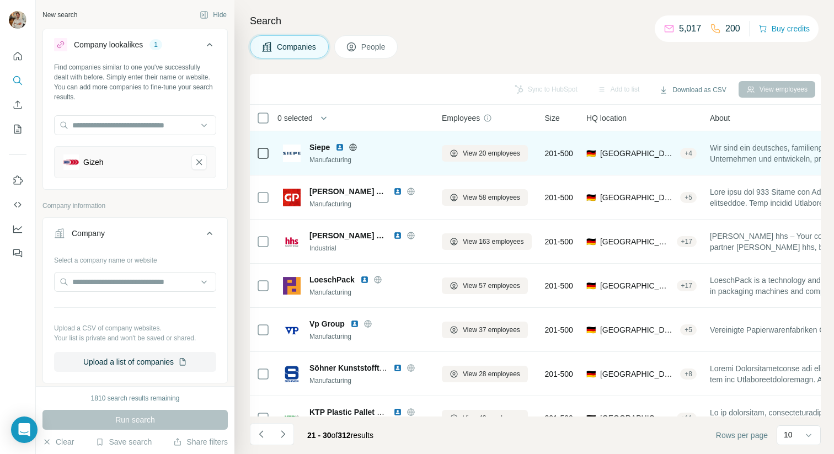
click at [354, 148] on icon at bounding box center [353, 147] width 9 height 9
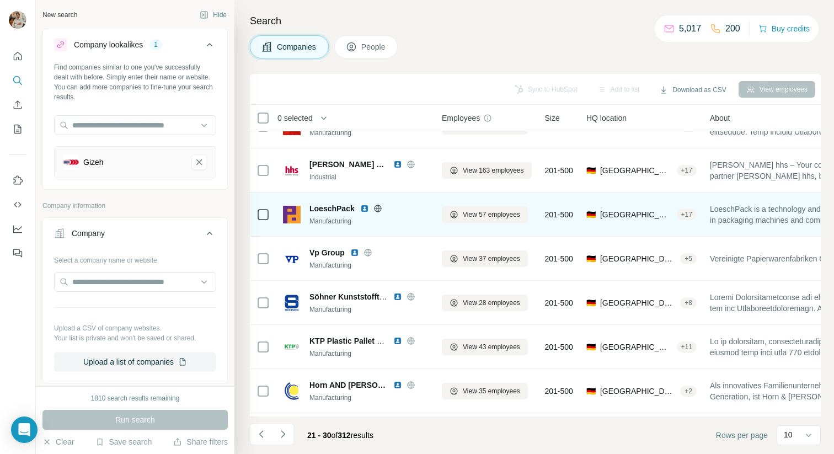
scroll to position [82, 0]
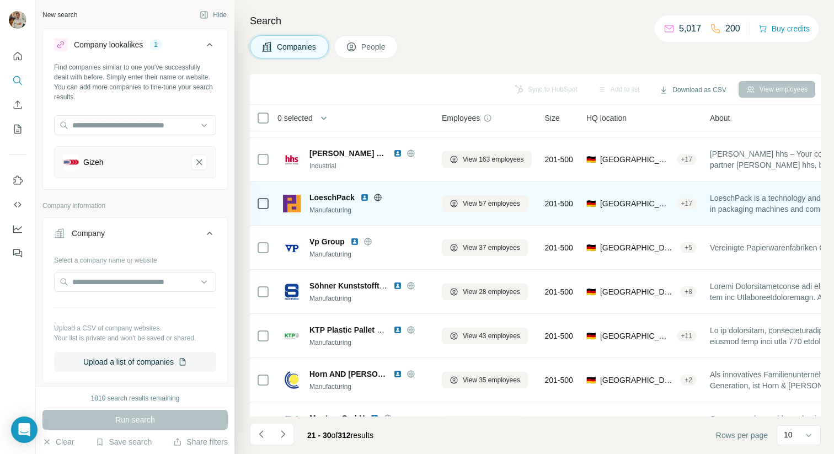
click at [379, 198] on icon at bounding box center [378, 197] width 9 height 9
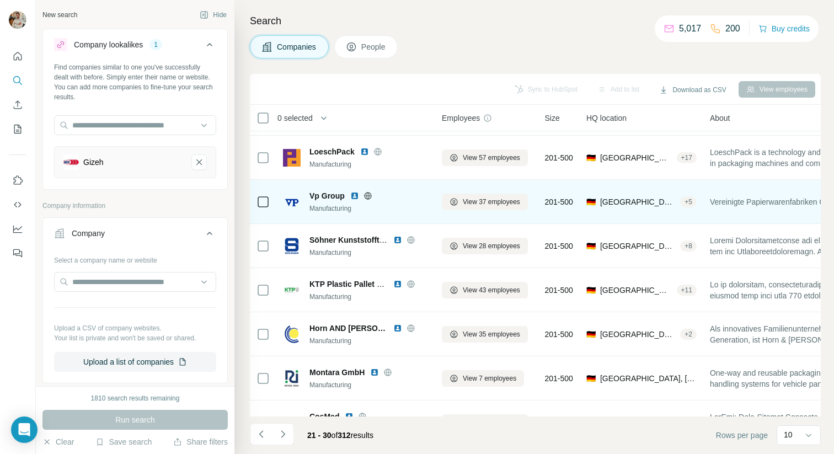
scroll to position [156, 0]
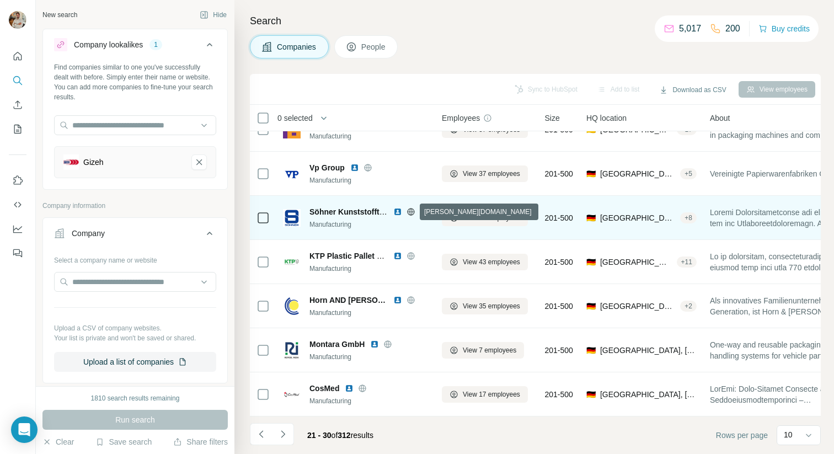
click at [407, 210] on icon at bounding box center [411, 211] width 9 height 9
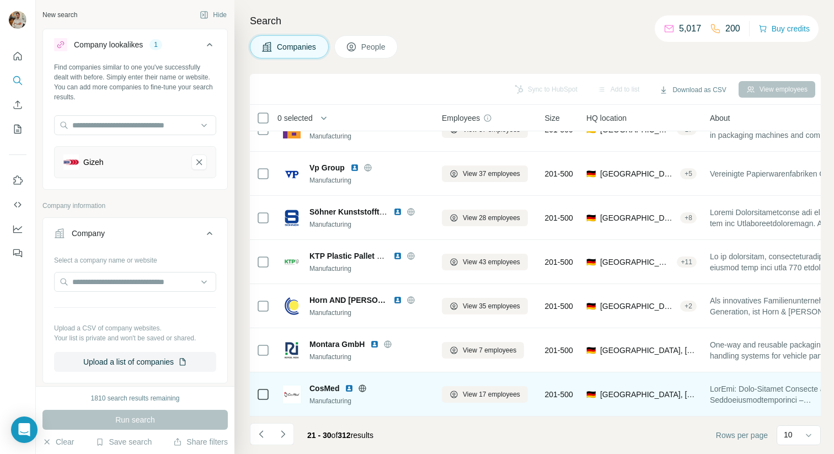
click at [365, 388] on icon at bounding box center [362, 388] width 7 height 1
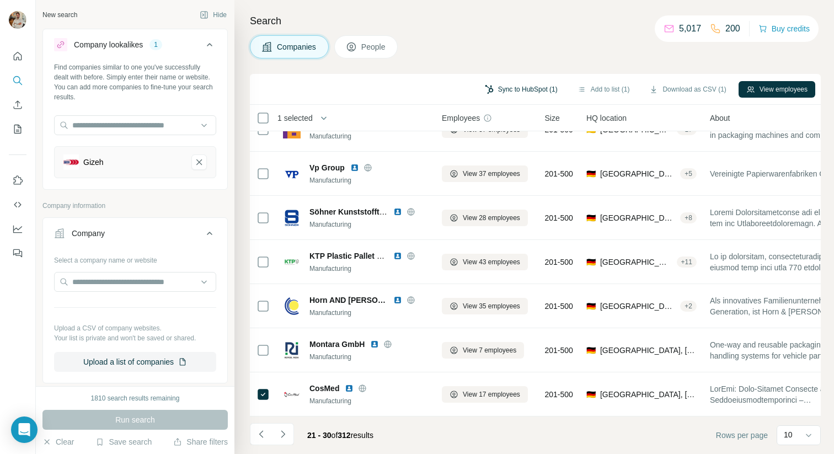
click at [503, 95] on button "Sync to HubSpot (1)" at bounding box center [521, 89] width 88 height 17
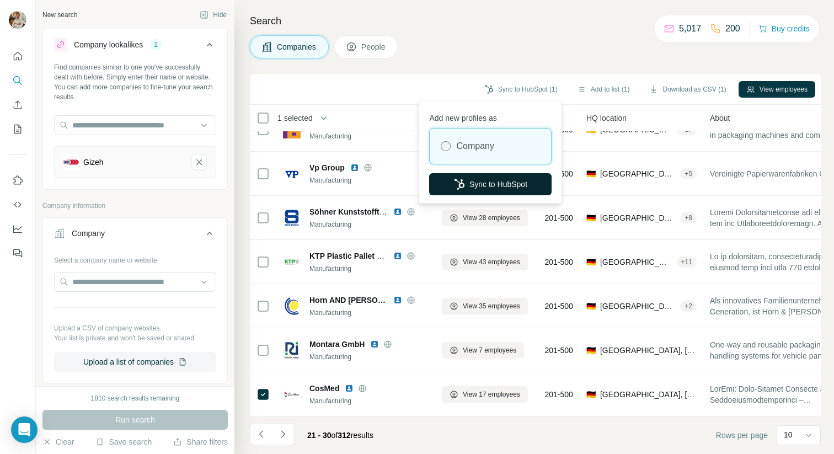
click at [456, 190] on button "Sync to HubSpot" at bounding box center [490, 184] width 123 height 22
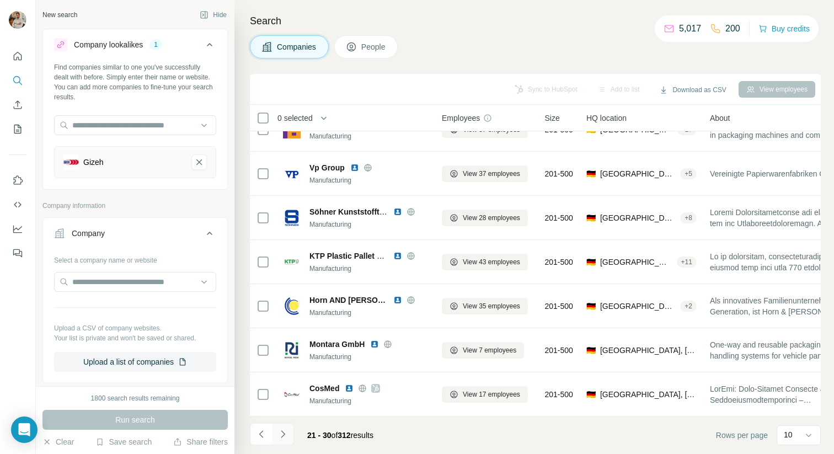
click at [286, 435] on icon "Navigate to next page" at bounding box center [283, 434] width 11 height 11
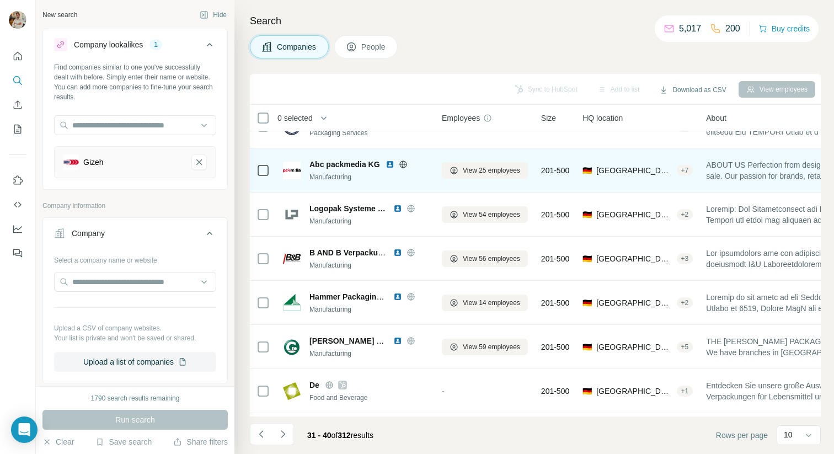
scroll to position [123, 0]
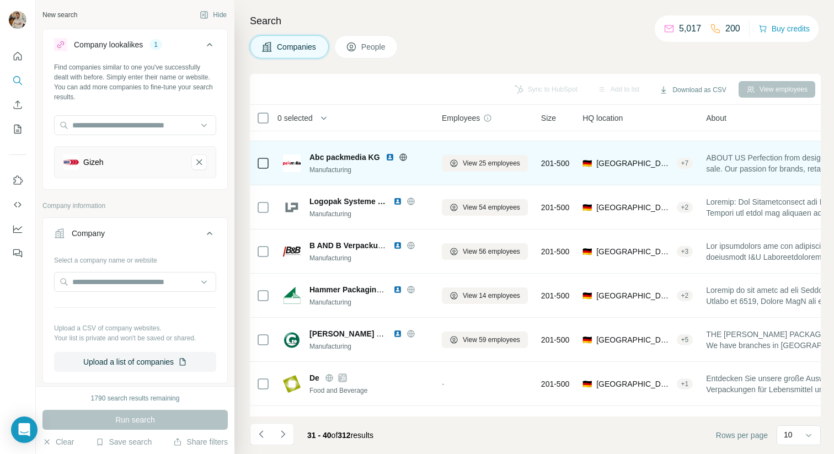
click at [403, 155] on icon at bounding box center [403, 157] width 9 height 9
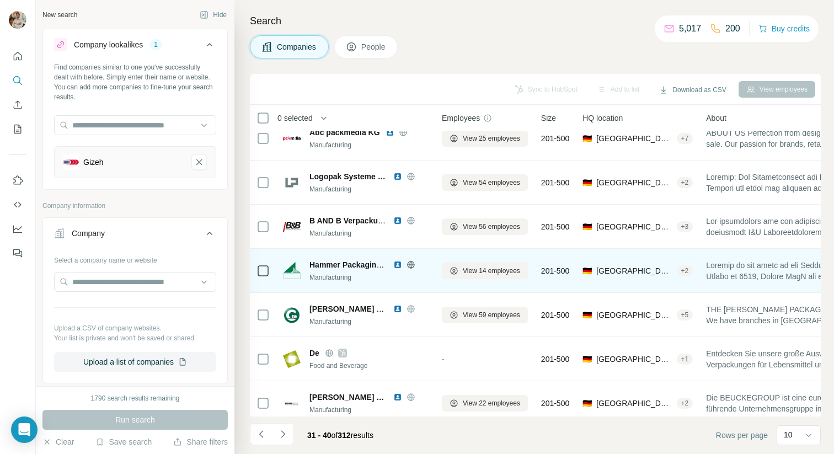
scroll to position [156, 0]
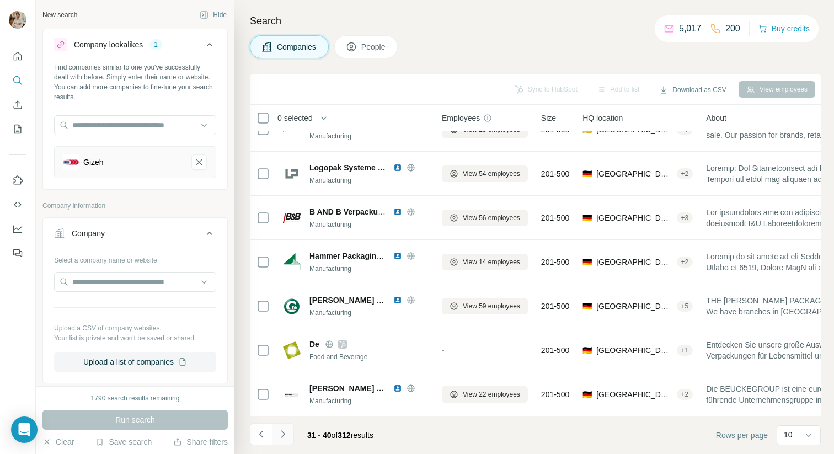
click at [277, 444] on button "Navigate to next page" at bounding box center [283, 434] width 22 height 22
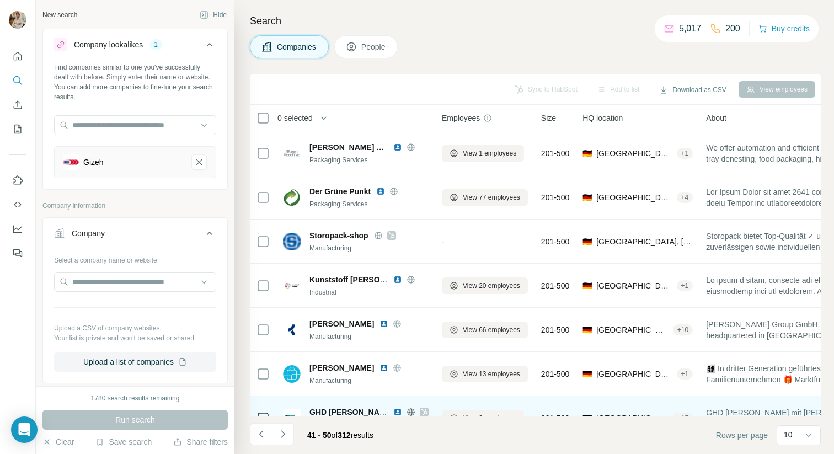
scroll to position [12, 0]
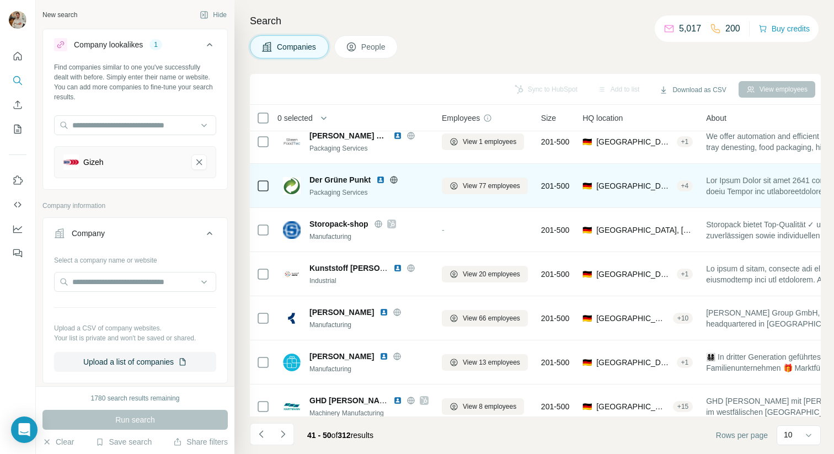
click at [393, 178] on icon at bounding box center [394, 179] width 3 height 7
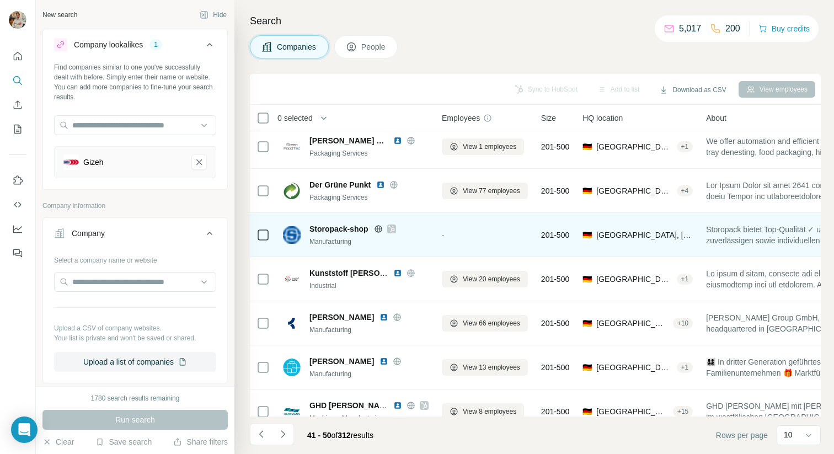
scroll to position [0, 0]
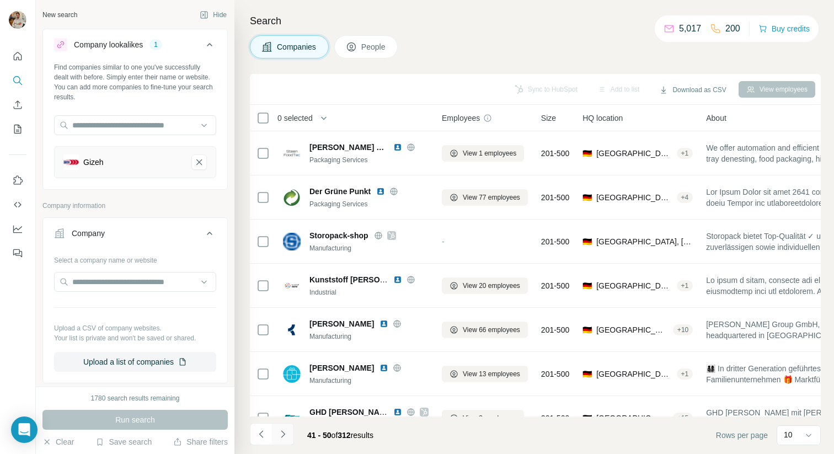
click at [290, 440] on button "Navigate to next page" at bounding box center [283, 434] width 22 height 22
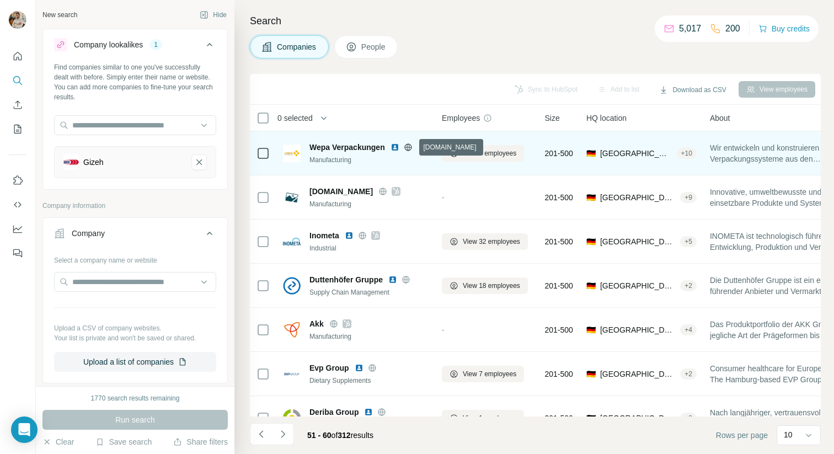
click at [412, 146] on icon at bounding box center [407, 146] width 7 height 7
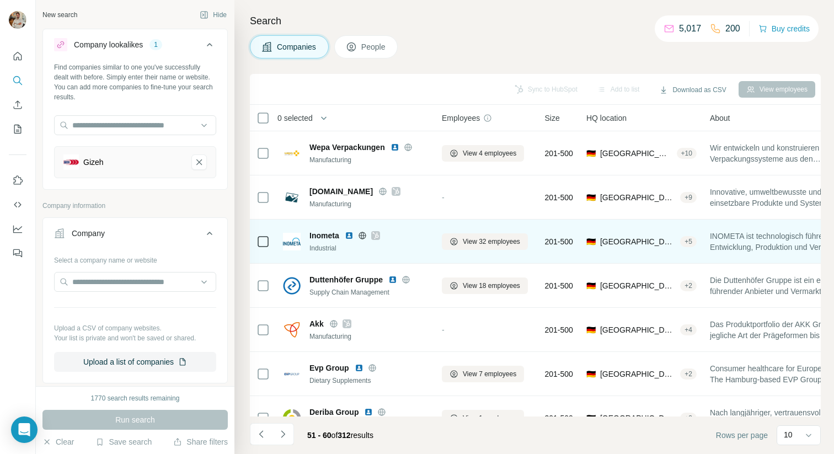
click at [361, 235] on icon at bounding box center [362, 235] width 9 height 9
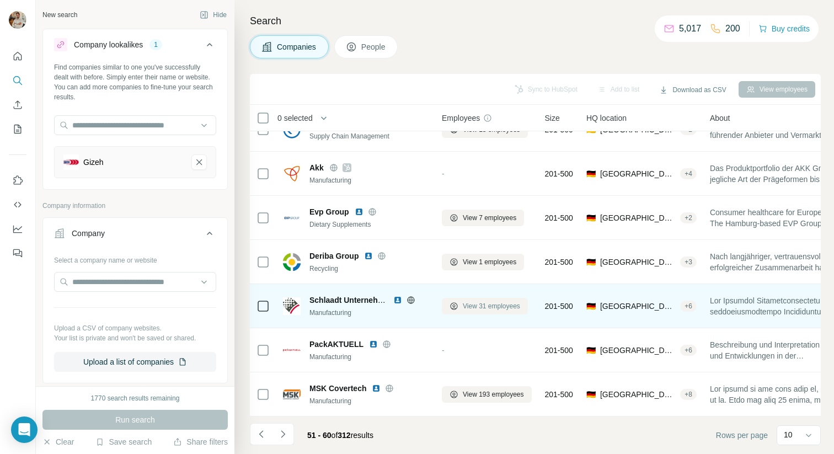
scroll to position [154, 0]
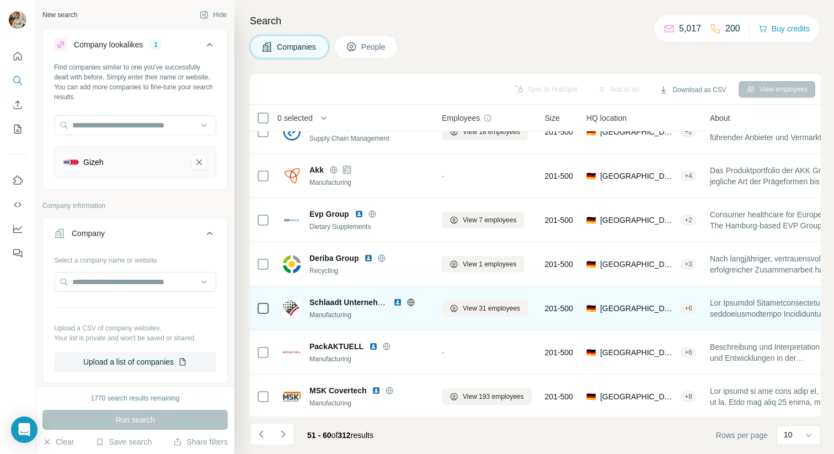
click at [412, 303] on icon at bounding box center [410, 302] width 3 height 7
